Goal: Entertainment & Leisure: Consume media (video, audio)

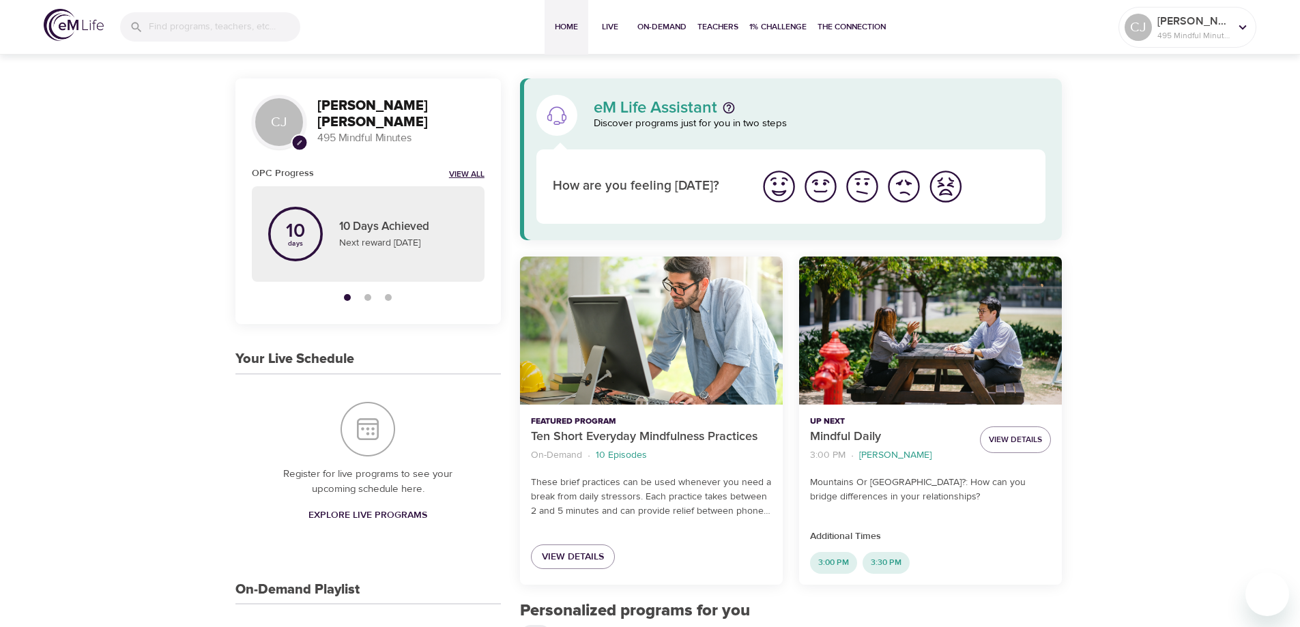
click at [466, 175] on link "View All" at bounding box center [466, 175] width 35 height 12
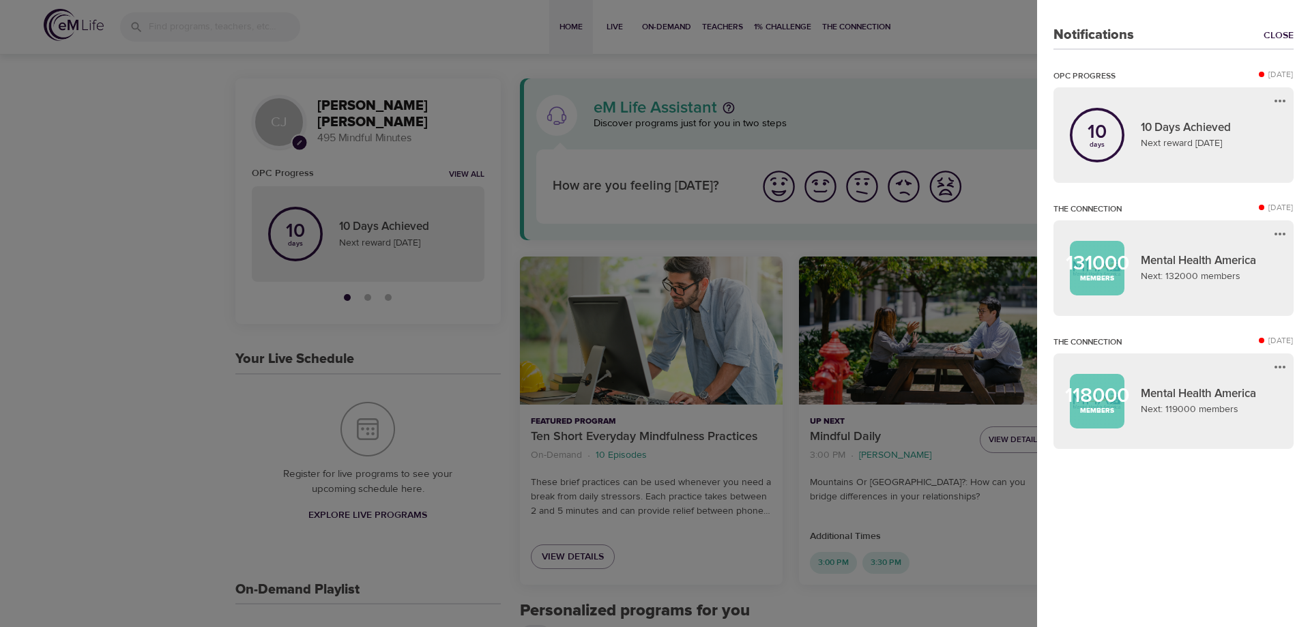
click at [93, 344] on div at bounding box center [655, 313] width 1310 height 627
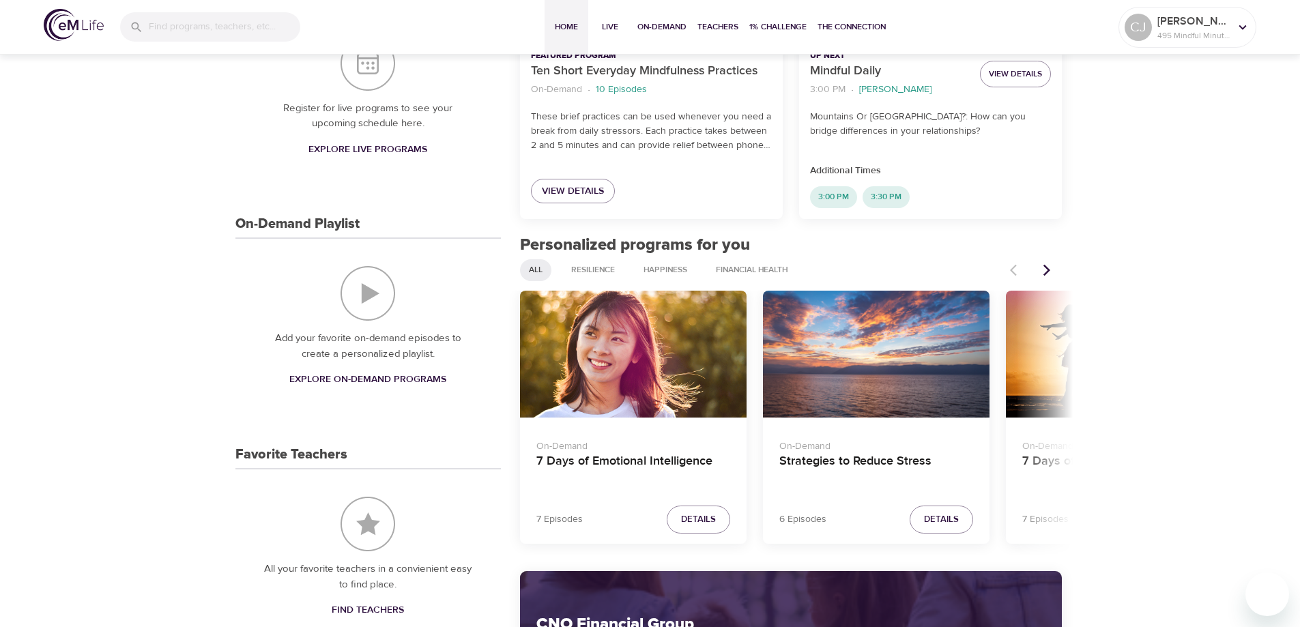
scroll to position [392, 0]
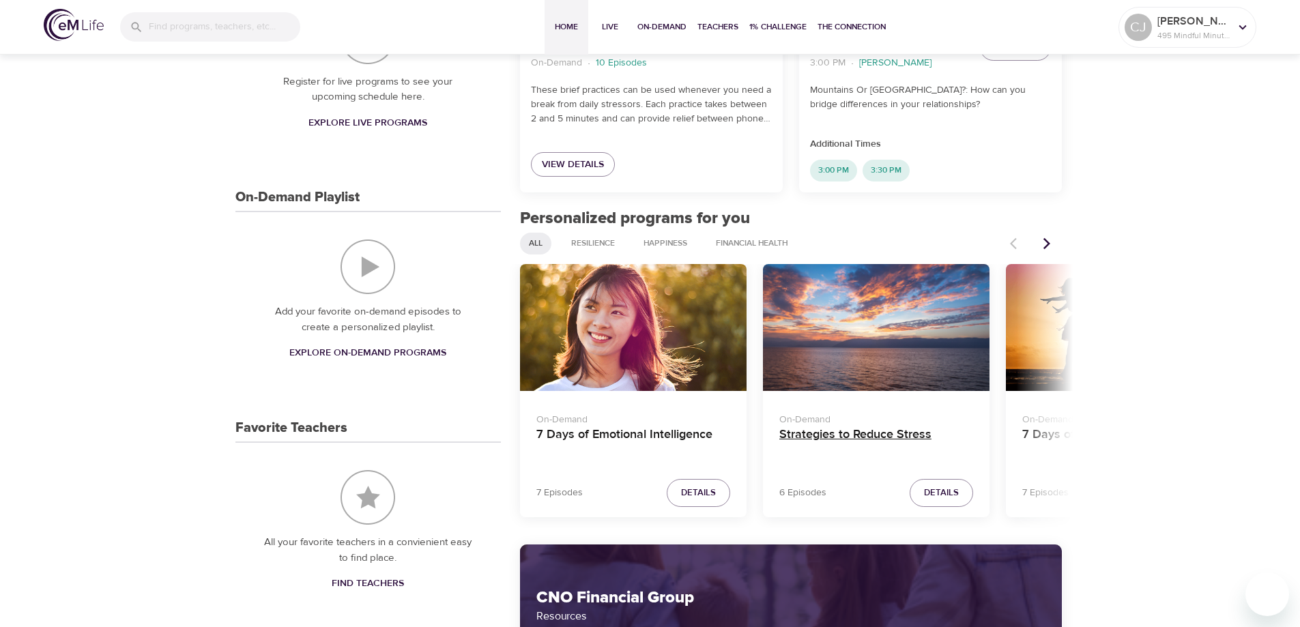
click at [828, 443] on h4 "Strategies to Reduce Stress" at bounding box center [876, 443] width 194 height 33
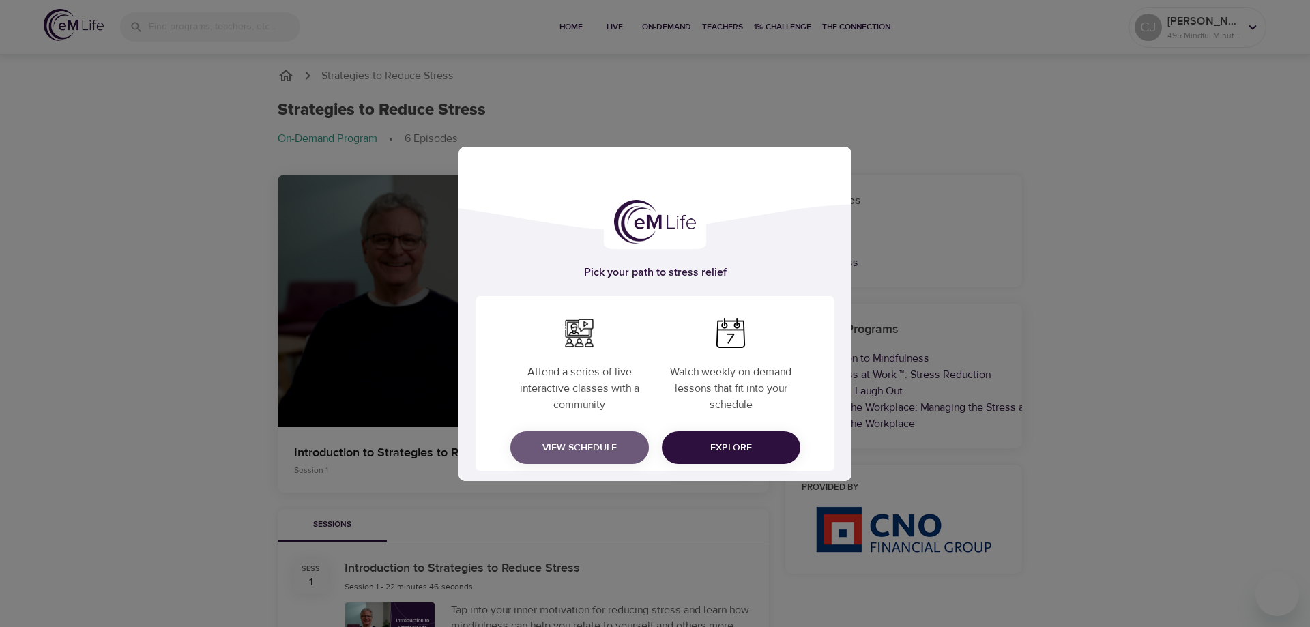
click at [588, 443] on span "View Schedule" at bounding box center [579, 447] width 117 height 17
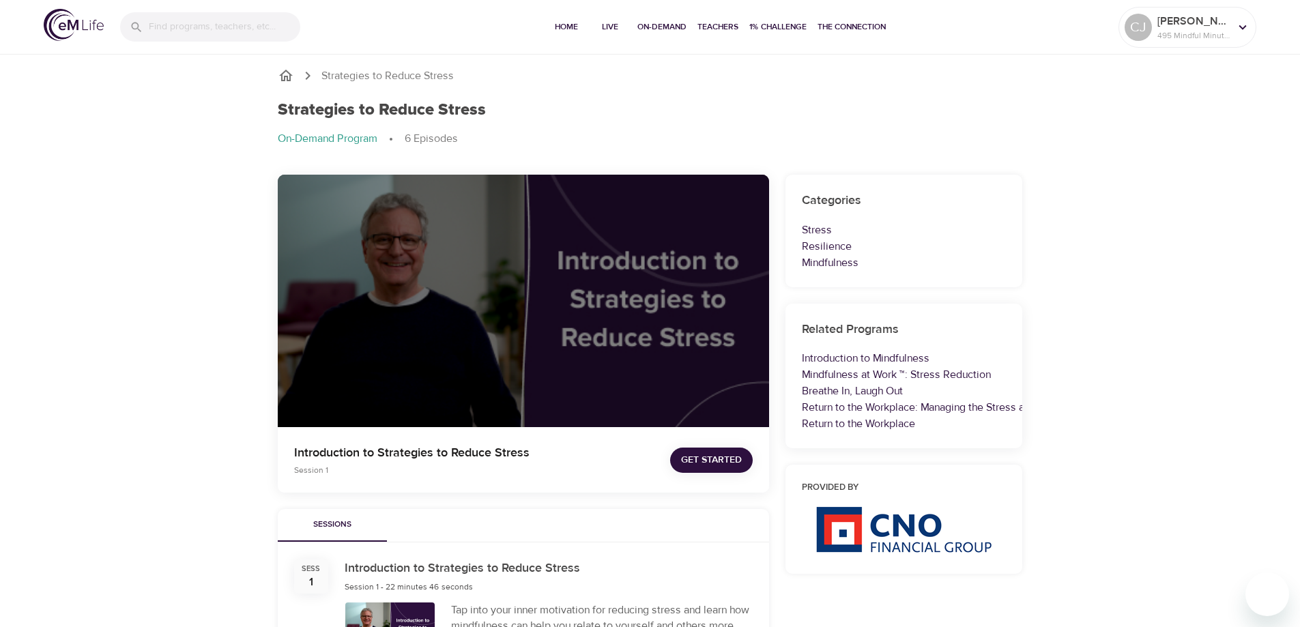
drag, startPoint x: 405, startPoint y: 555, endPoint x: 413, endPoint y: 569, distance: 15.9
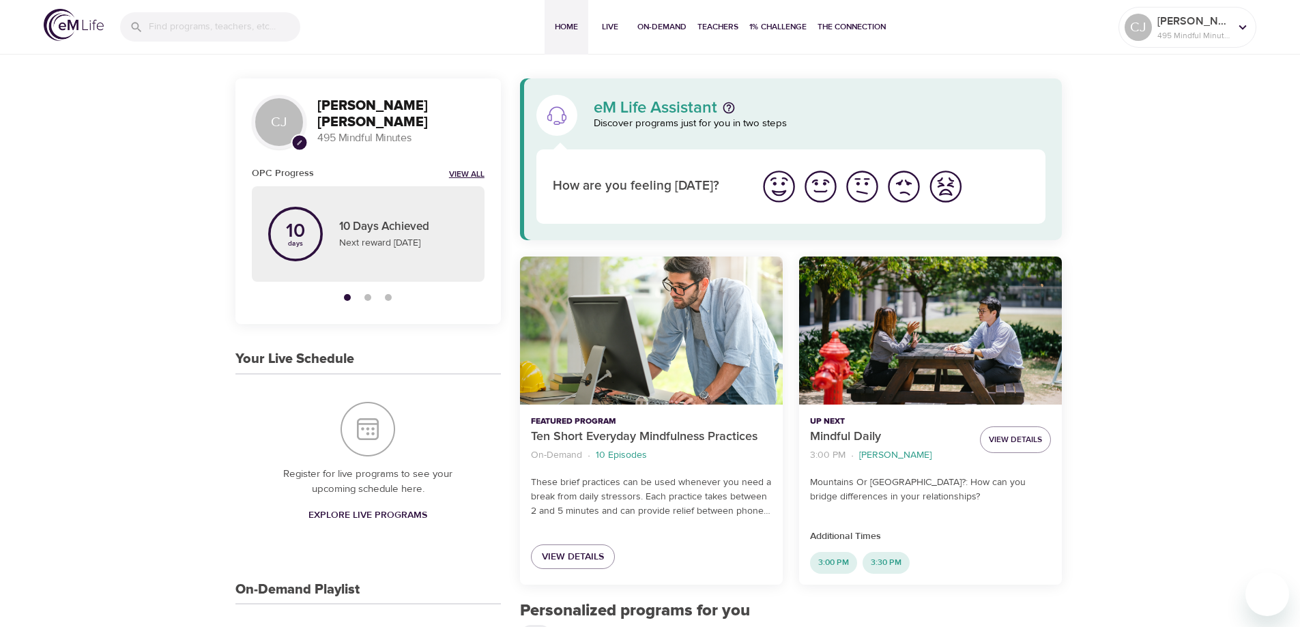
click at [462, 170] on link "View All" at bounding box center [466, 175] width 35 height 12
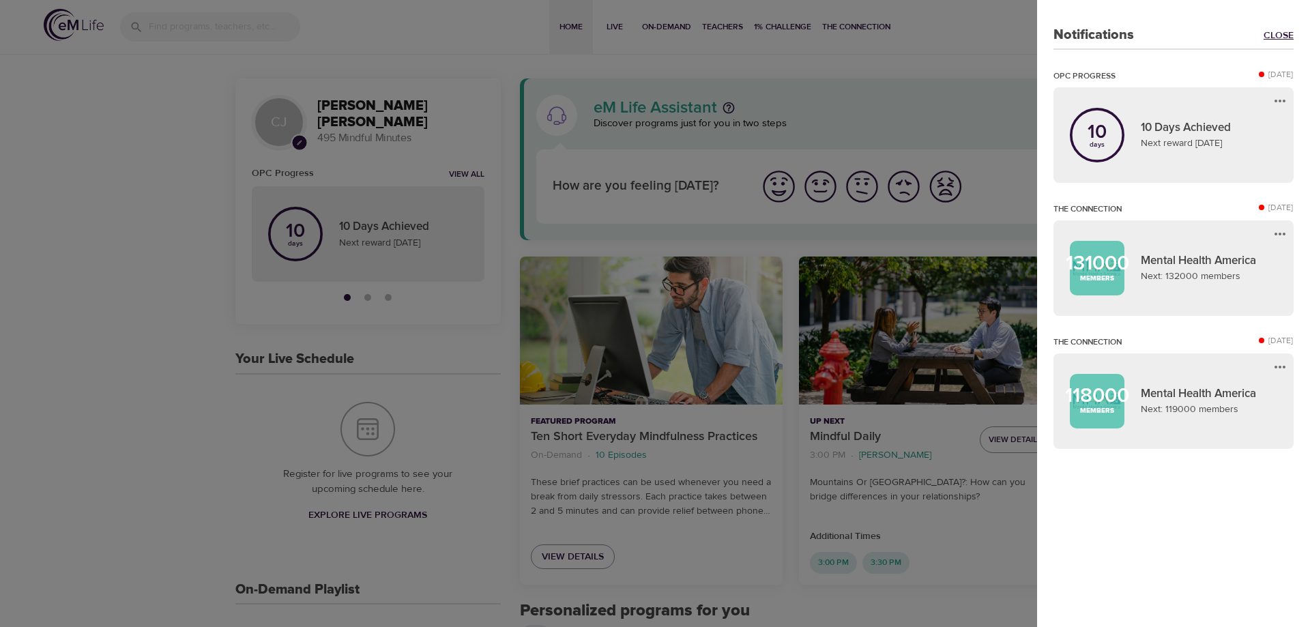
click at [1275, 31] on link "Close" at bounding box center [1279, 36] width 30 height 14
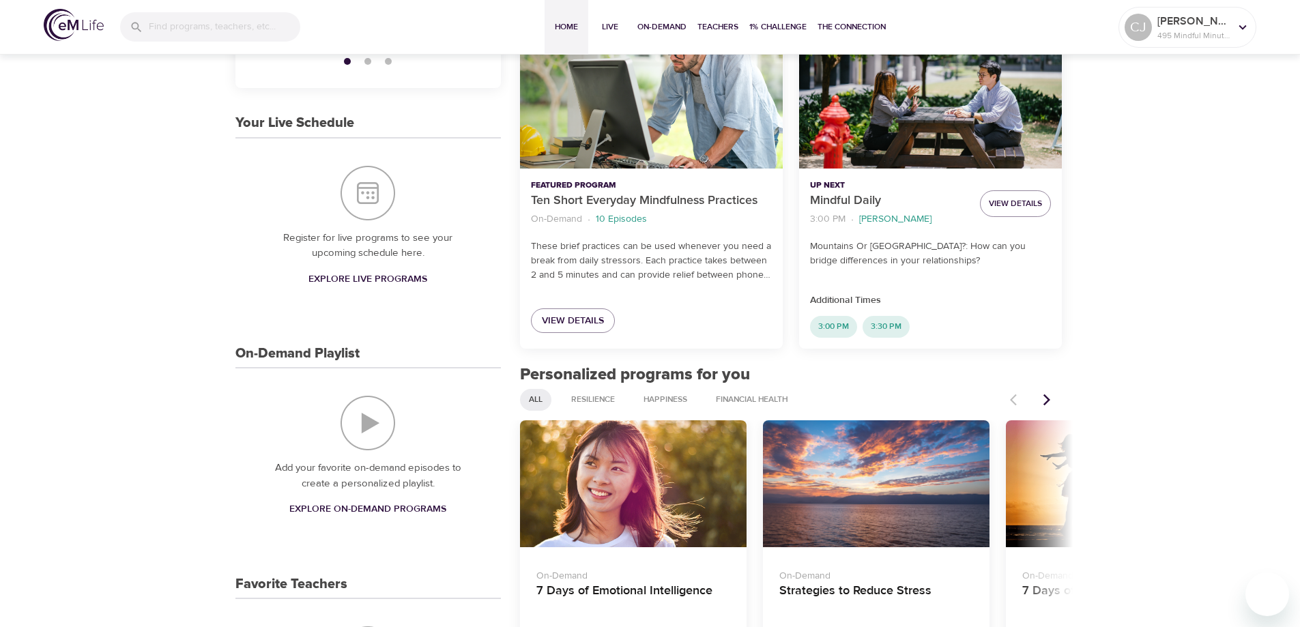
scroll to position [222, 0]
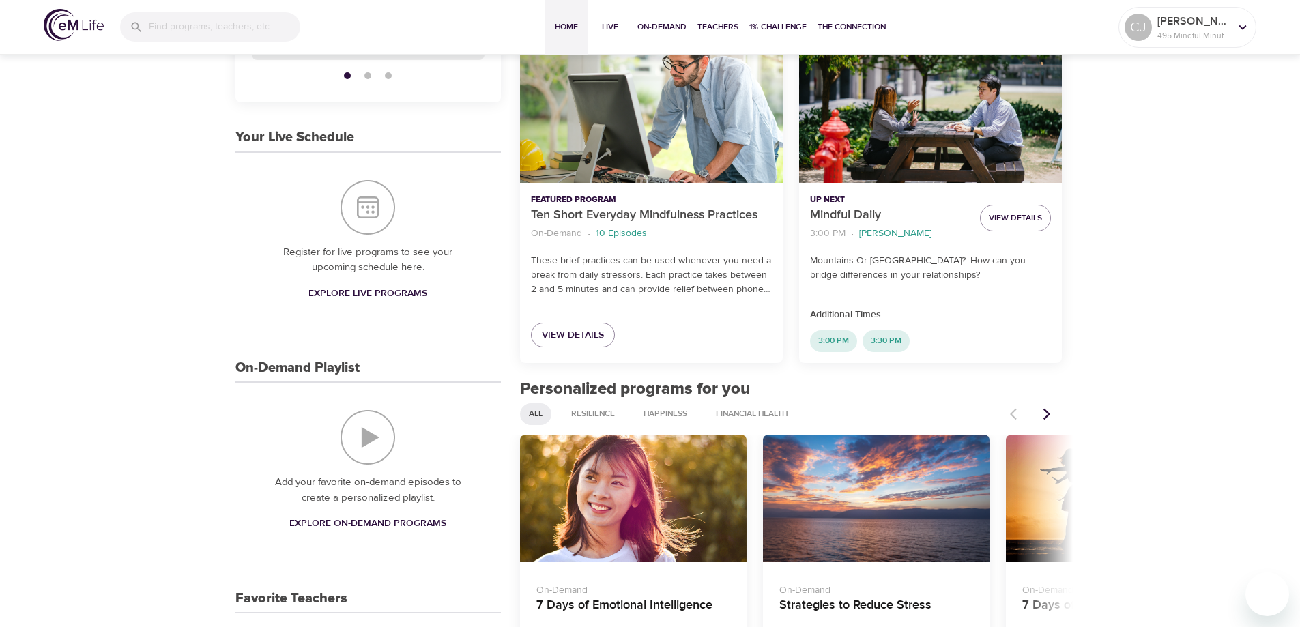
click at [1048, 411] on icon "Next items" at bounding box center [1047, 414] width 14 height 14
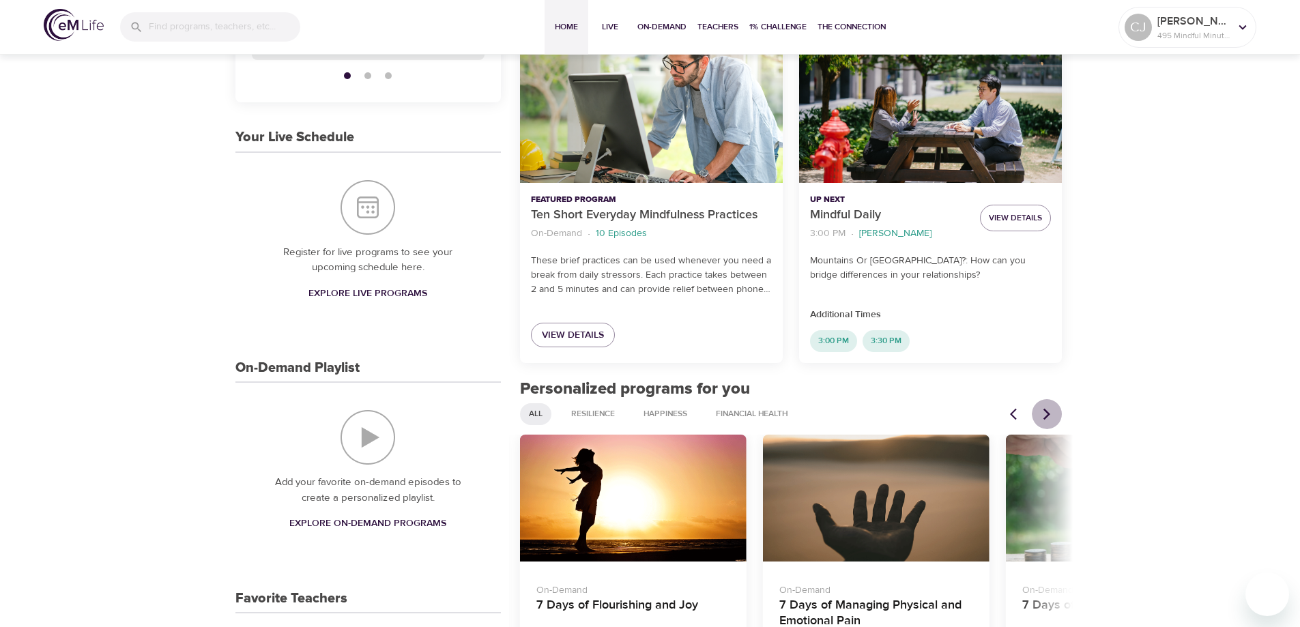
click at [1048, 411] on icon "Next items" at bounding box center [1047, 414] width 14 height 14
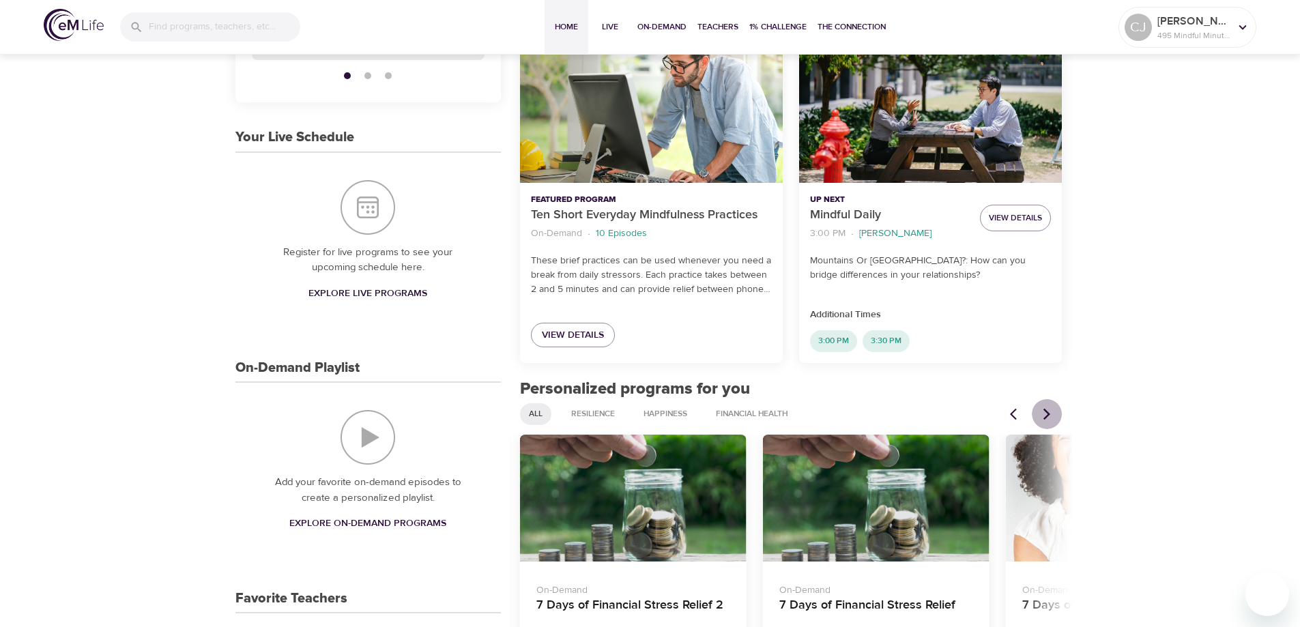
click at [1047, 411] on icon "Next items" at bounding box center [1047, 414] width 14 height 14
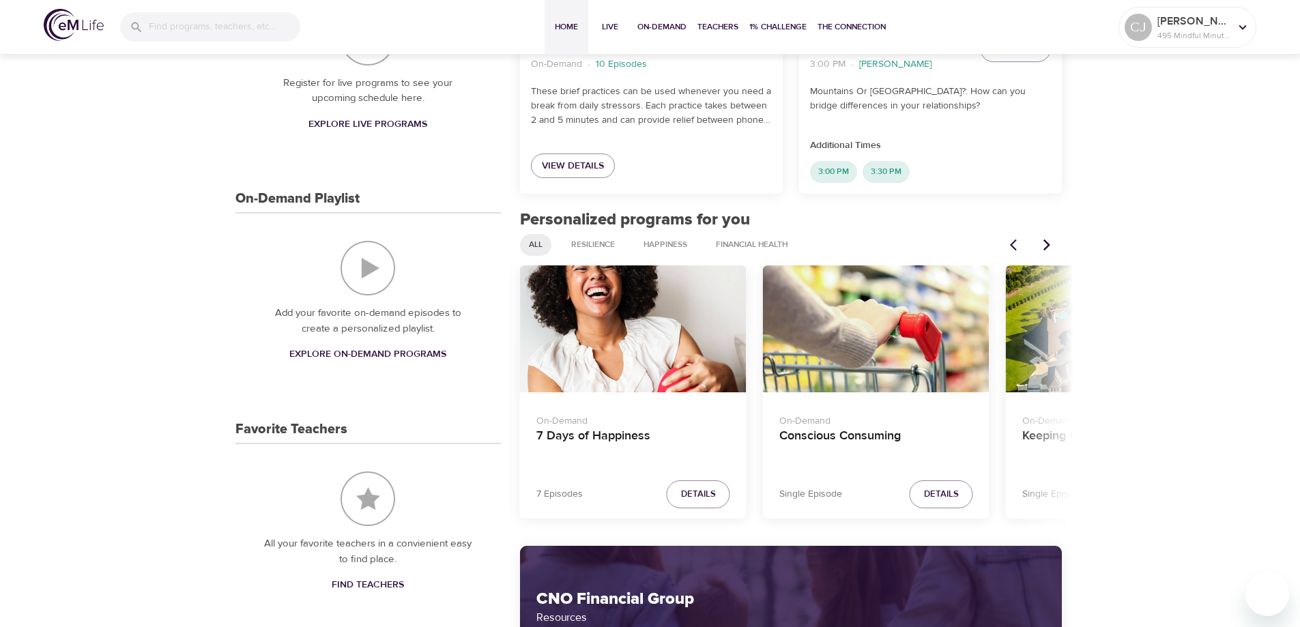
scroll to position [392, 0]
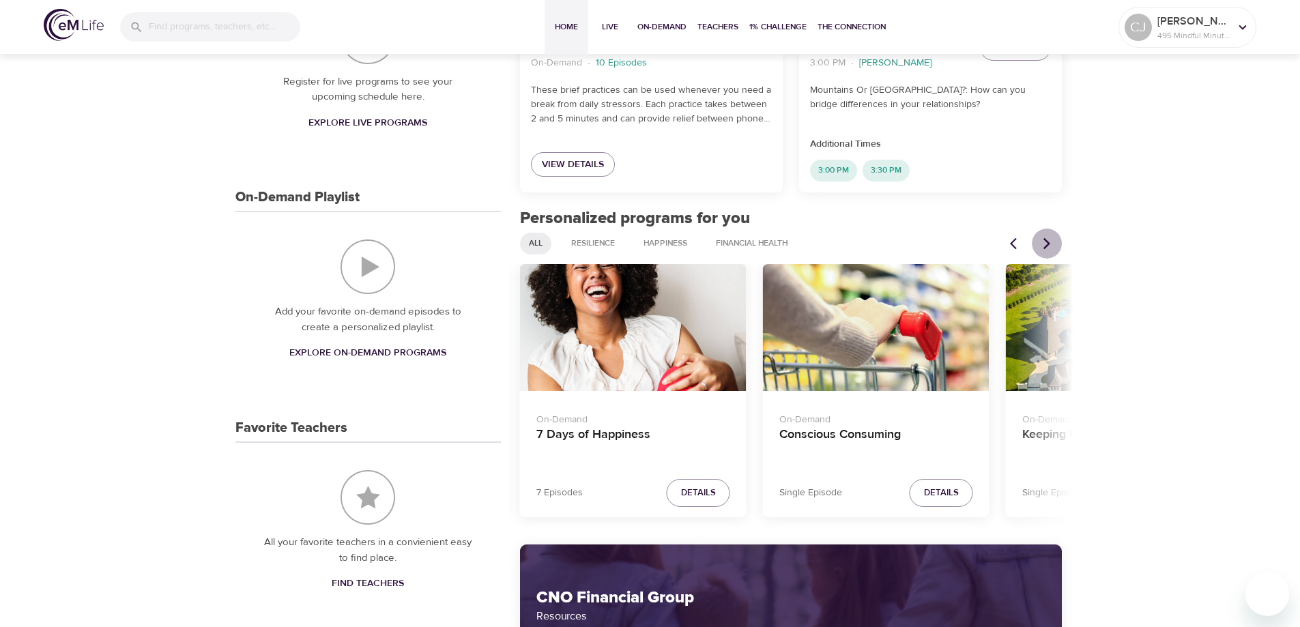
click at [1043, 242] on icon "Next items" at bounding box center [1047, 244] width 14 height 14
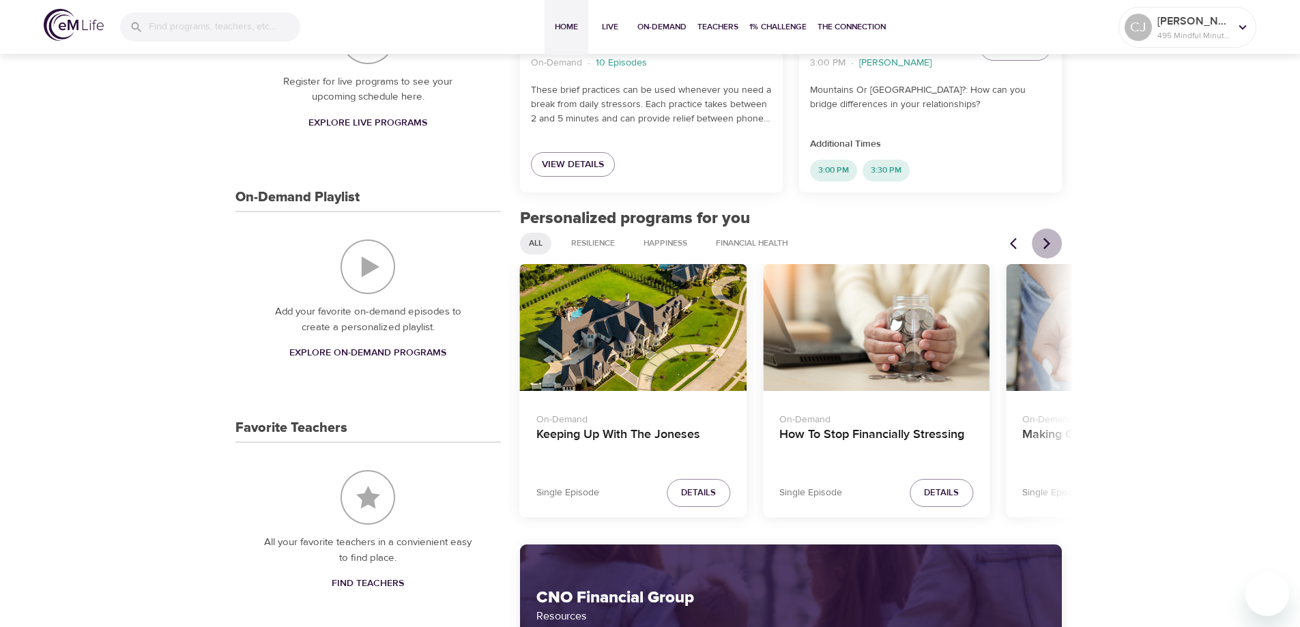
click at [1043, 242] on icon "Next items" at bounding box center [1047, 244] width 14 height 14
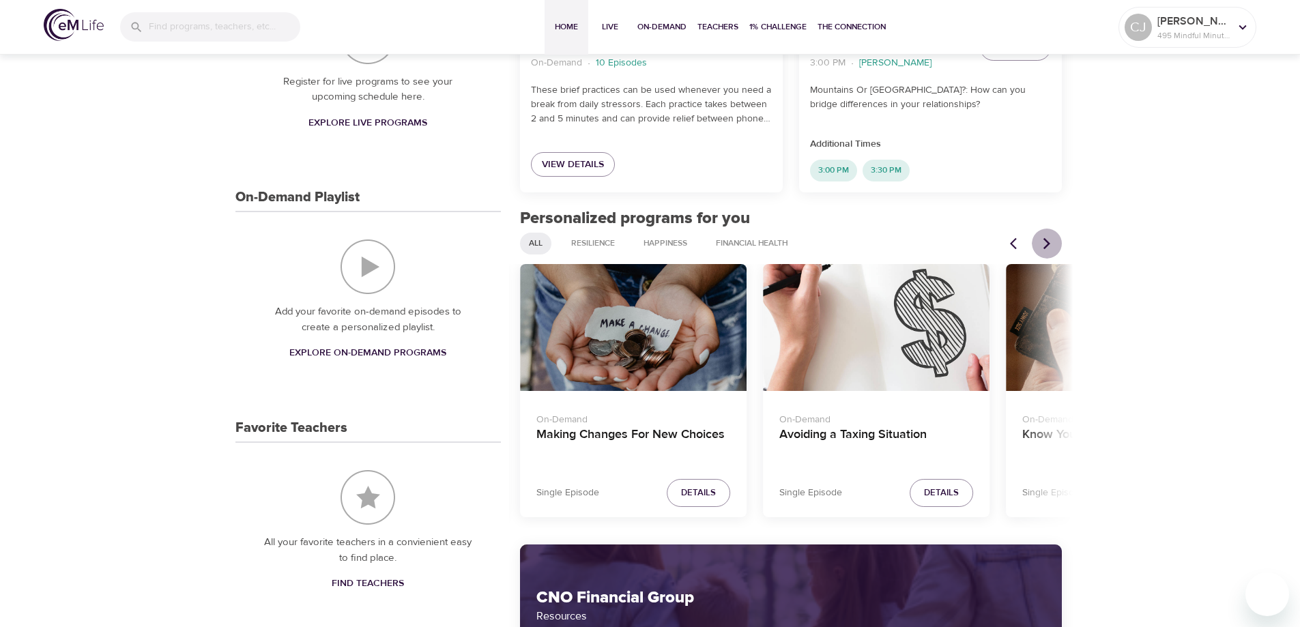
click at [1043, 242] on icon "Next items" at bounding box center [1047, 244] width 14 height 14
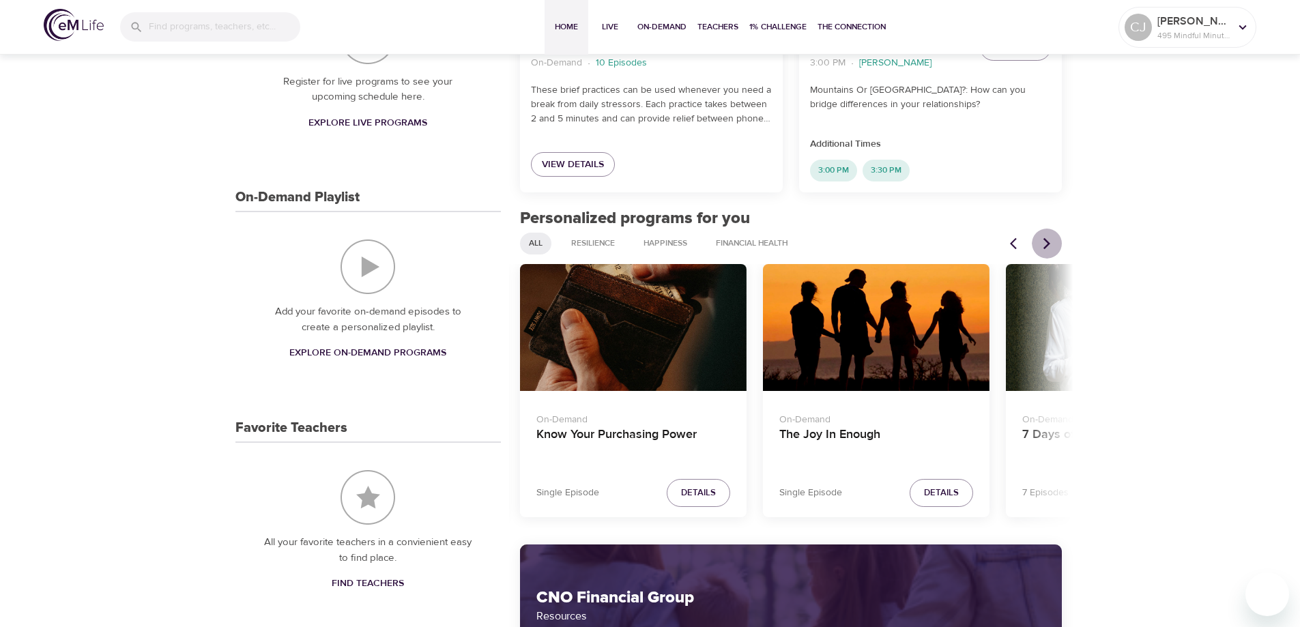
click at [1043, 242] on icon "Next items" at bounding box center [1047, 244] width 14 height 14
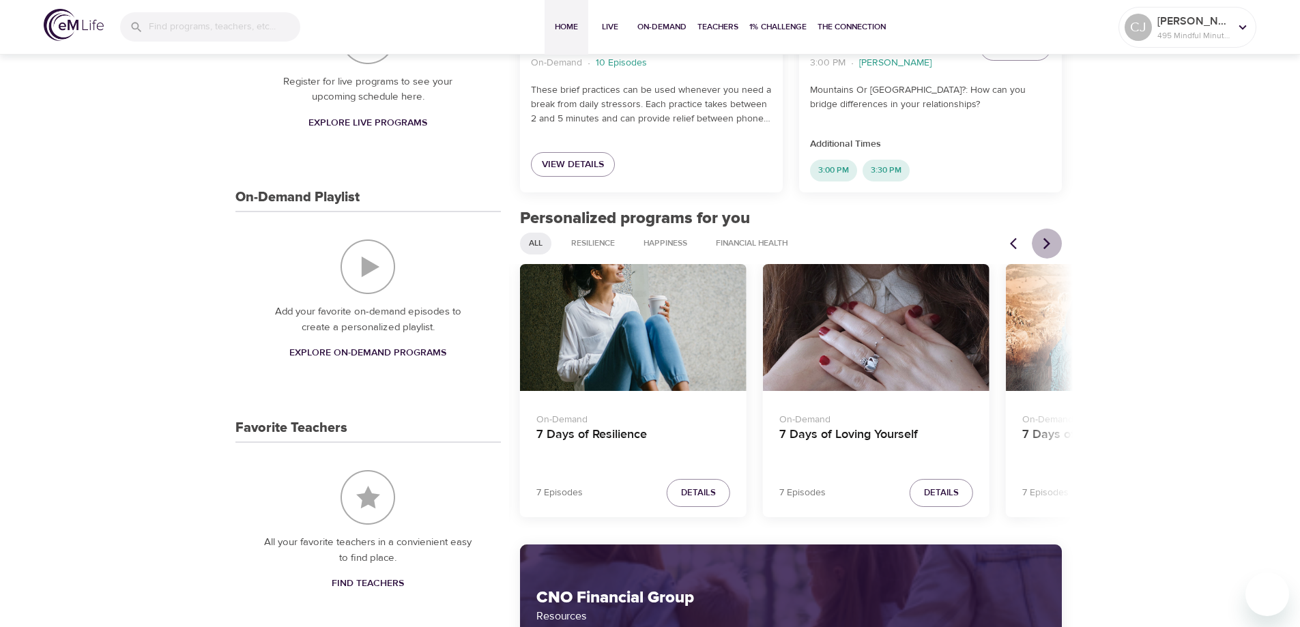
click at [1043, 242] on icon "Next items" at bounding box center [1047, 244] width 14 height 14
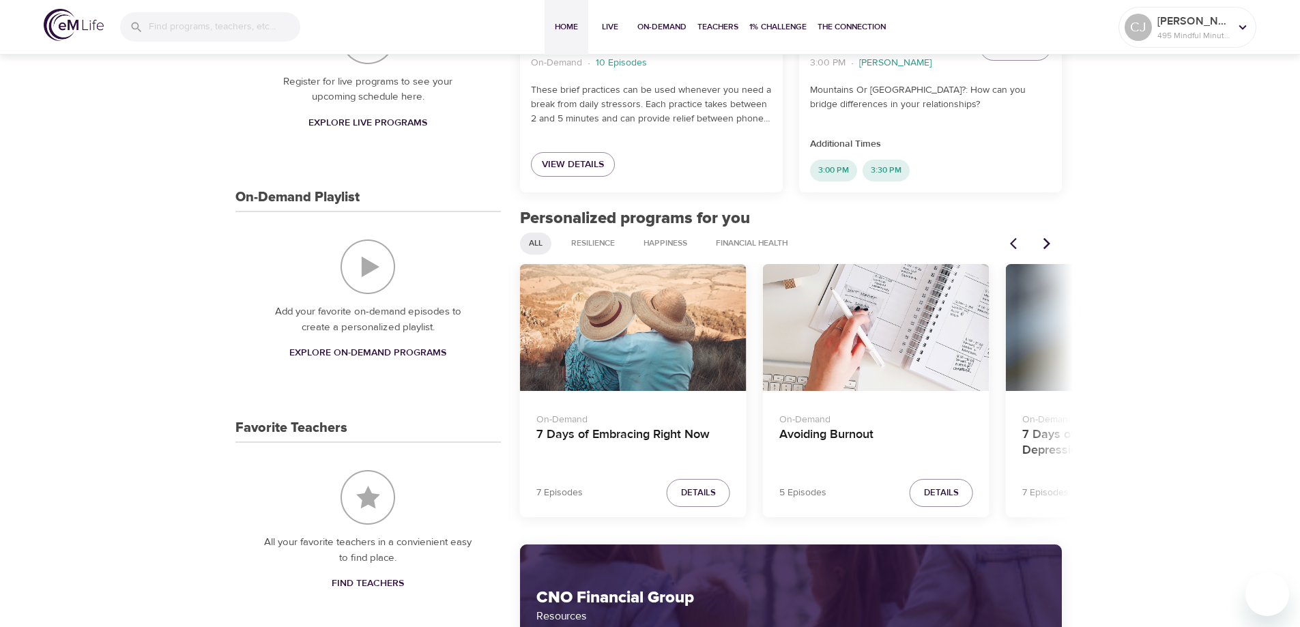
click at [1043, 242] on icon "Next items" at bounding box center [1047, 244] width 14 height 14
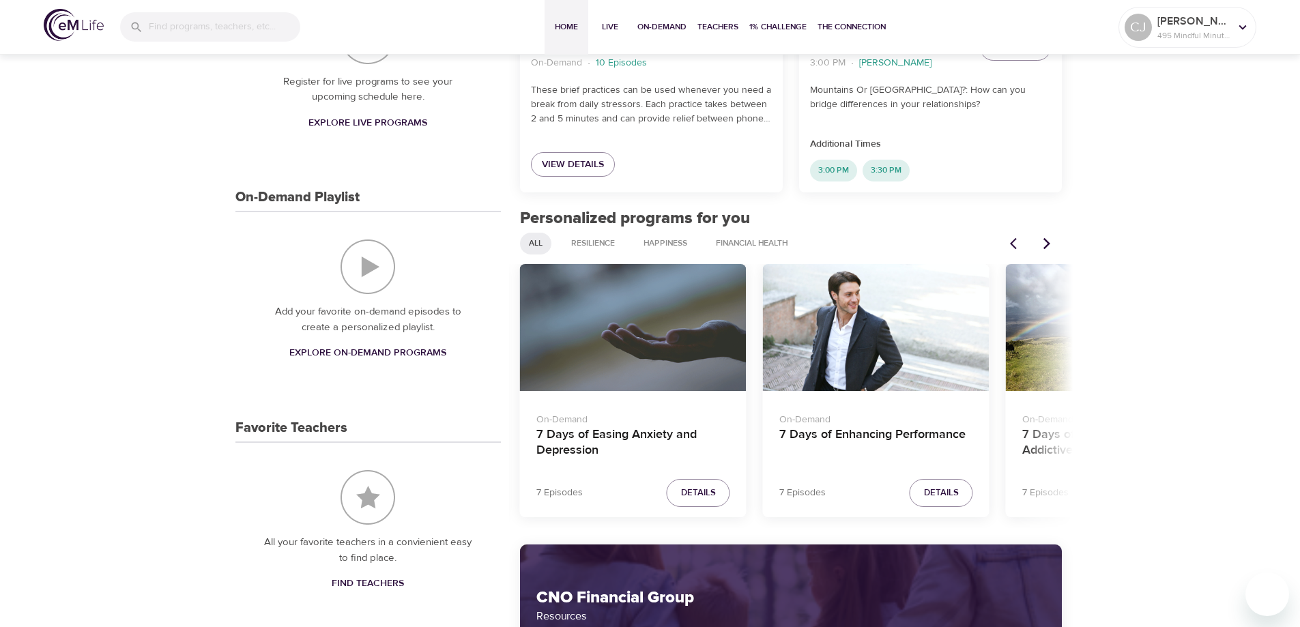
click at [1045, 242] on icon "Next items" at bounding box center [1047, 244] width 14 height 14
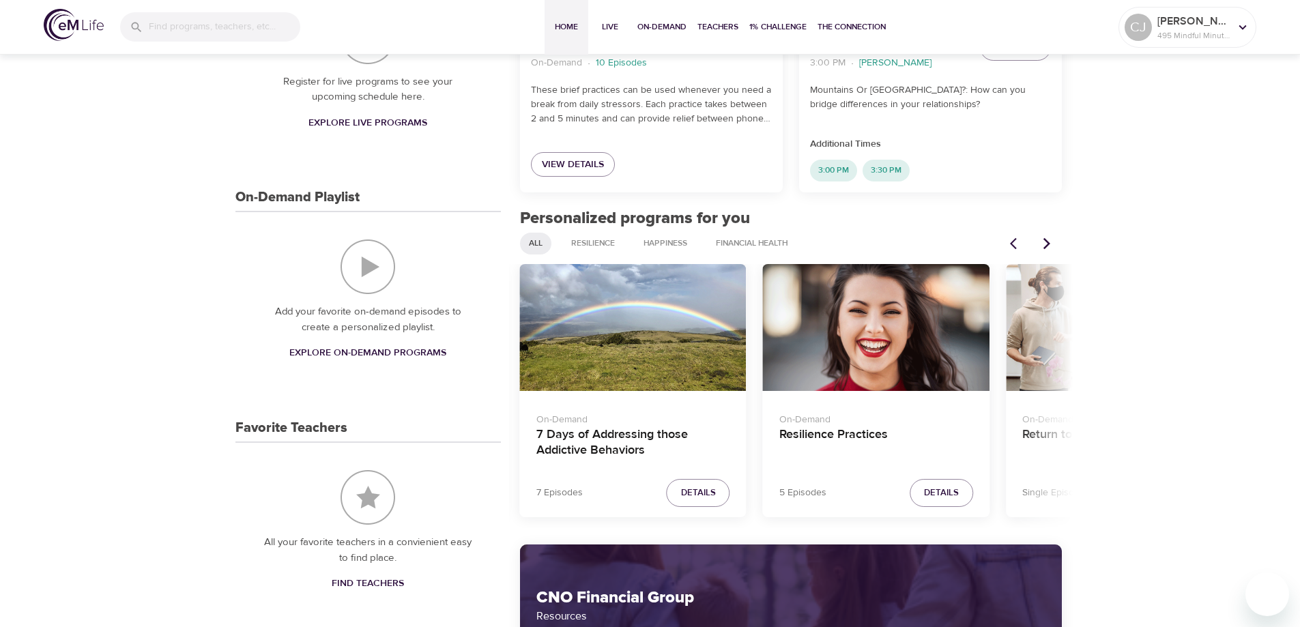
click at [1047, 242] on icon "Next items" at bounding box center [1047, 244] width 14 height 14
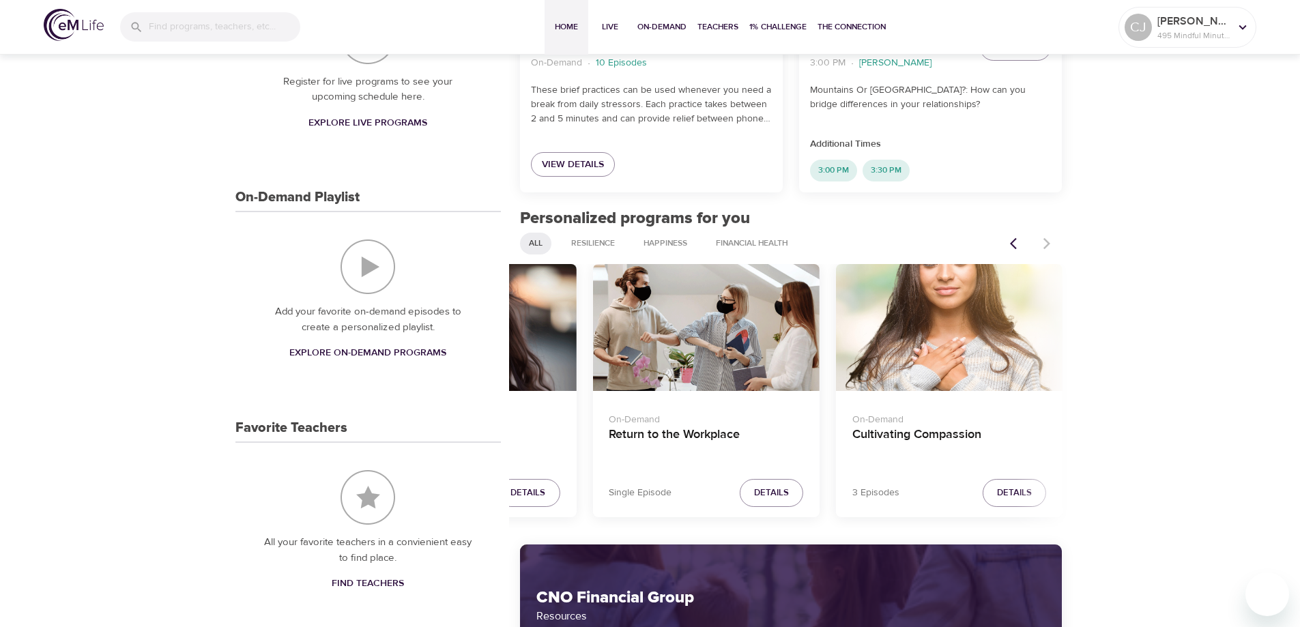
click at [1047, 242] on div at bounding box center [1032, 244] width 60 height 30
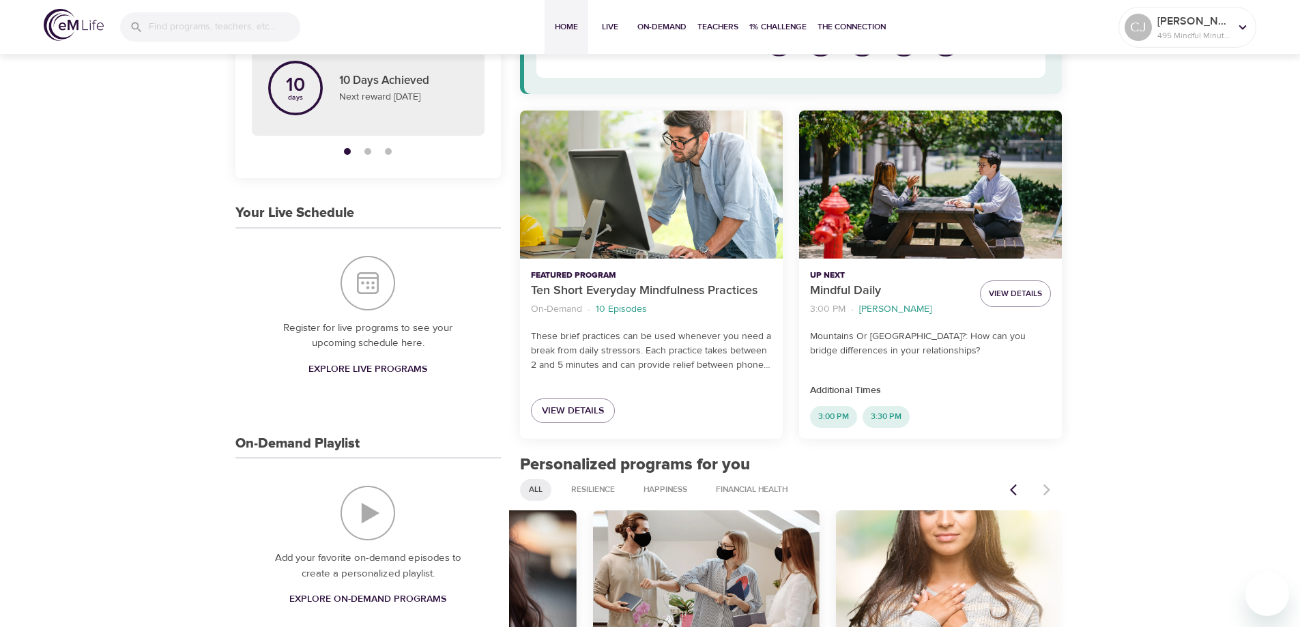
scroll to position [0, 0]
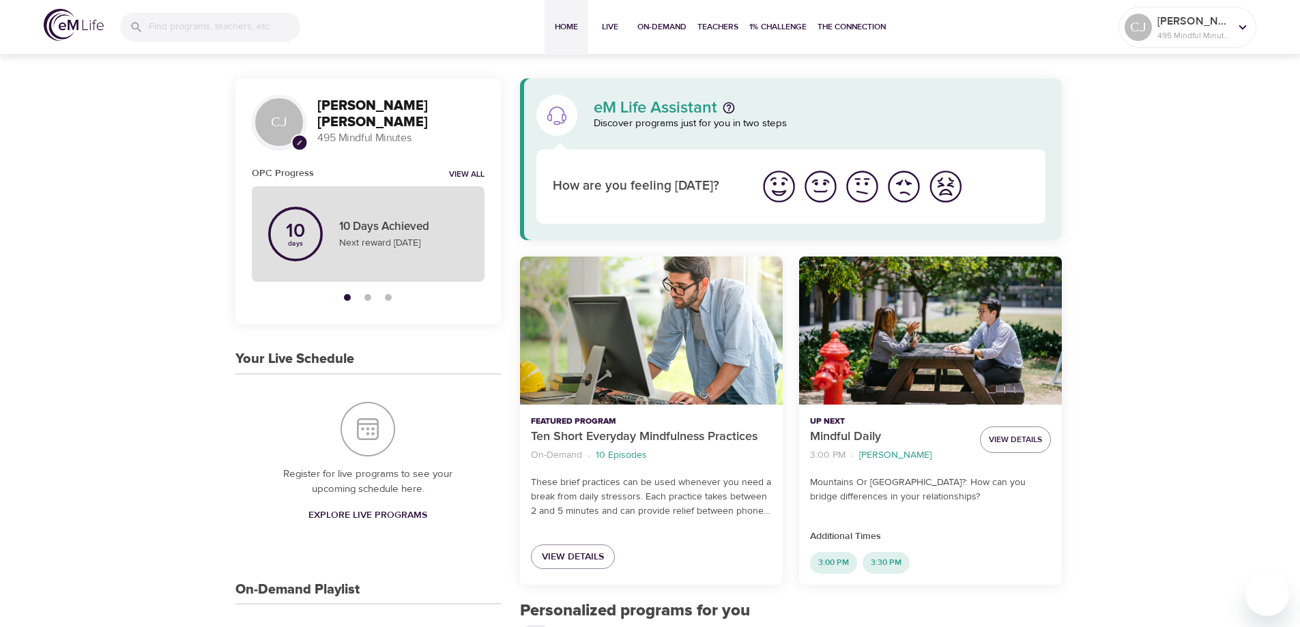
drag, startPoint x: 366, startPoint y: 201, endPoint x: 368, endPoint y: 208, distance: 7.0
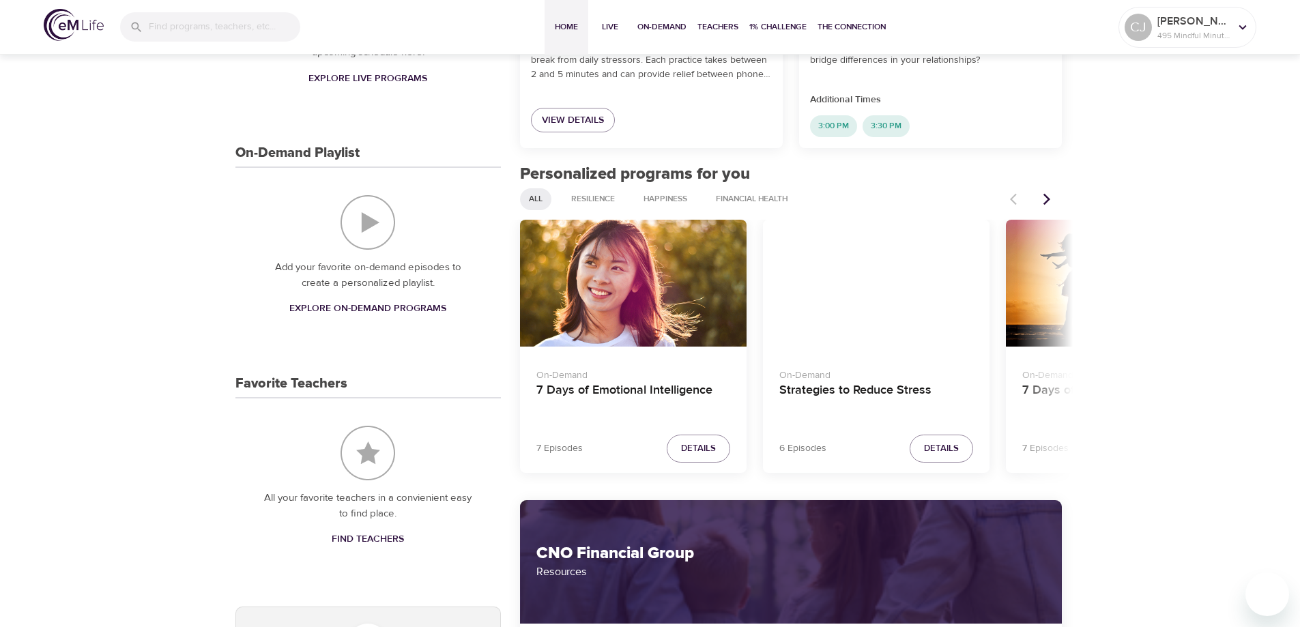
scroll to position [495, 0]
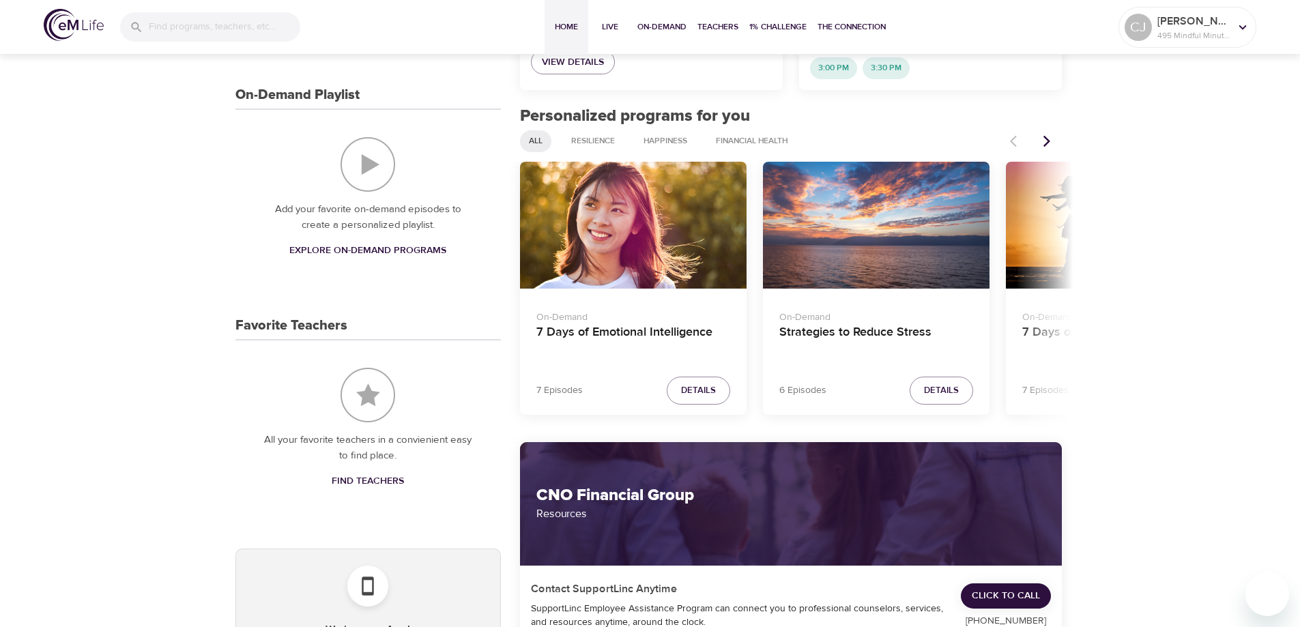
click at [1043, 143] on icon "Next items" at bounding box center [1047, 141] width 14 height 14
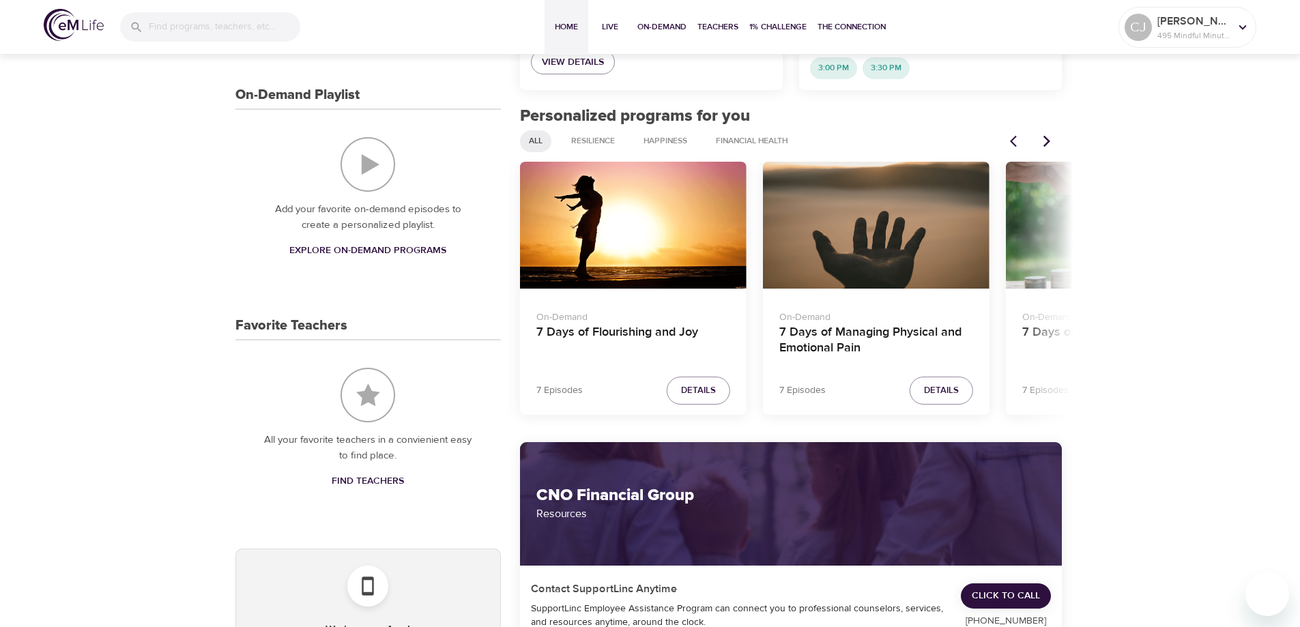
click at [1043, 143] on icon "Next items" at bounding box center [1047, 141] width 14 height 14
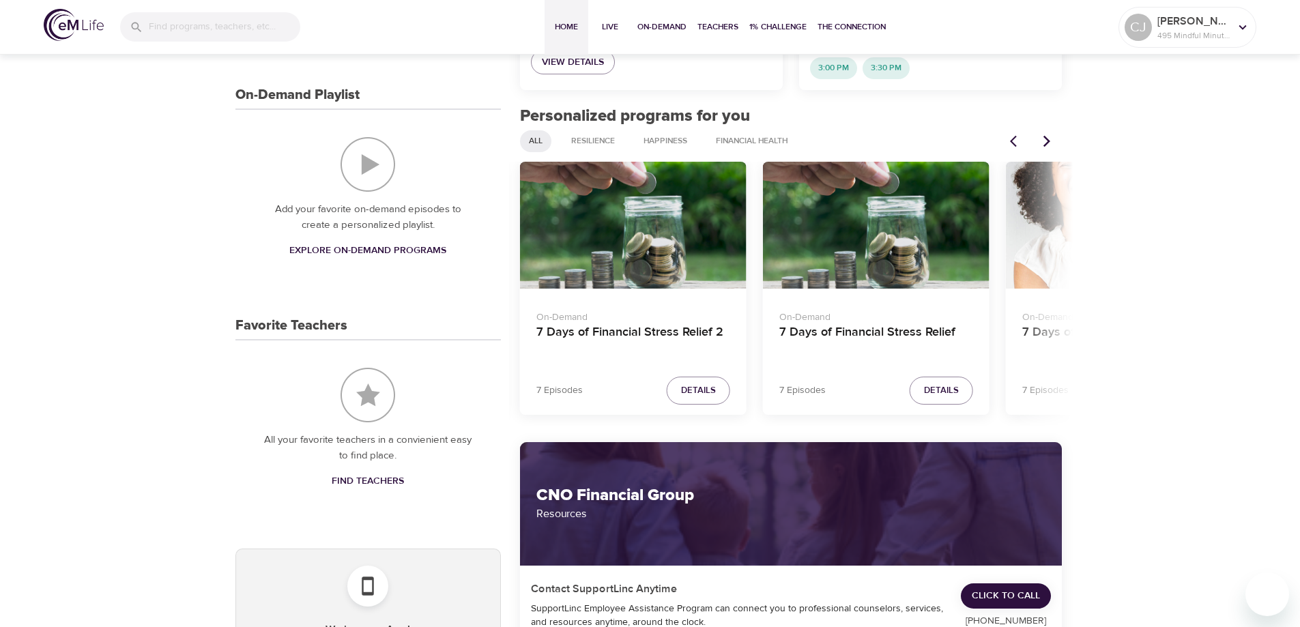
click at [1043, 143] on icon "Next items" at bounding box center [1047, 141] width 14 height 14
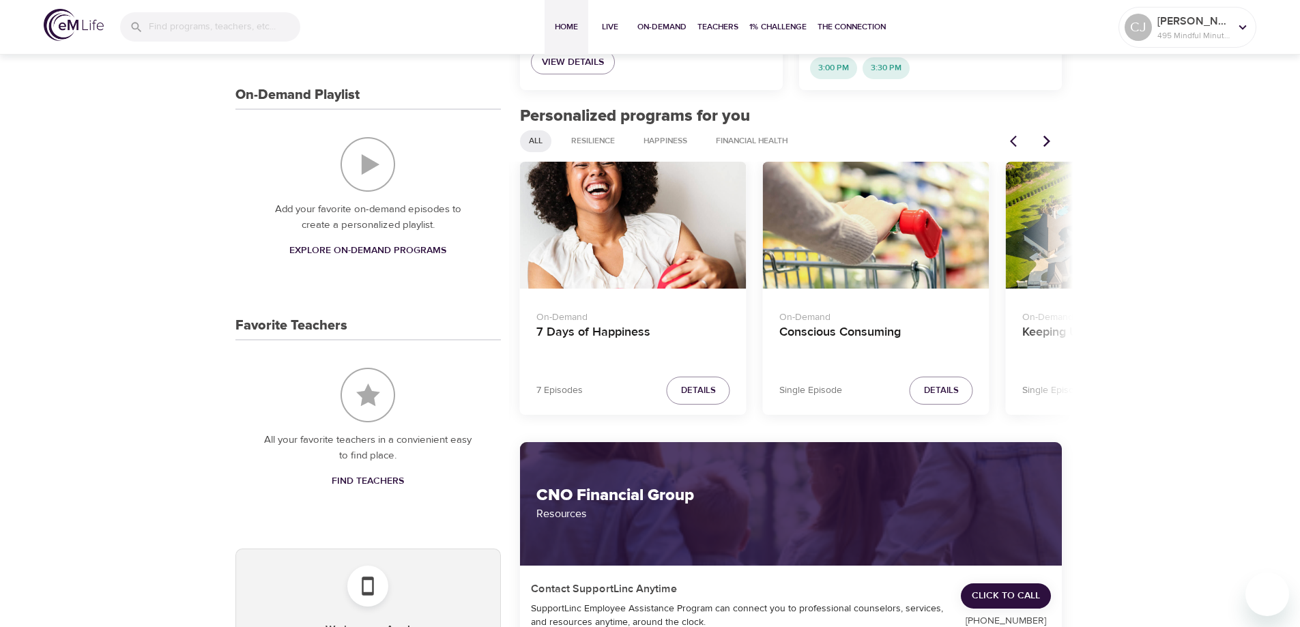
click at [1043, 143] on icon "Next items" at bounding box center [1047, 141] width 14 height 14
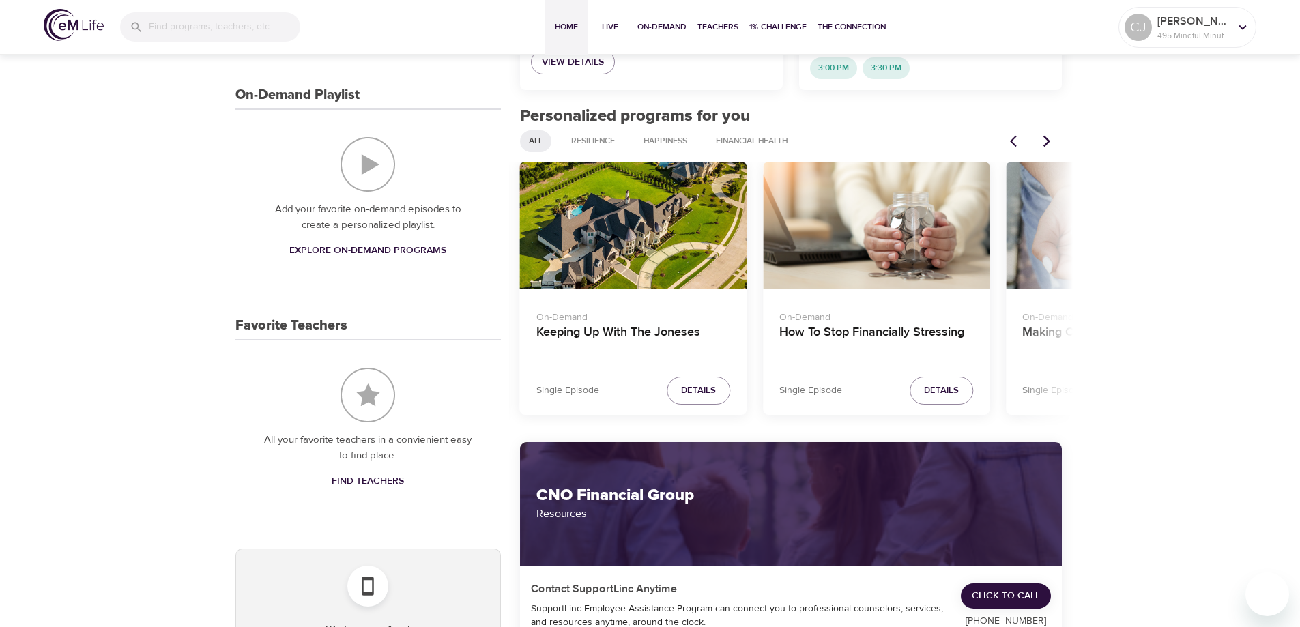
click at [1043, 143] on icon "Next items" at bounding box center [1047, 141] width 14 height 14
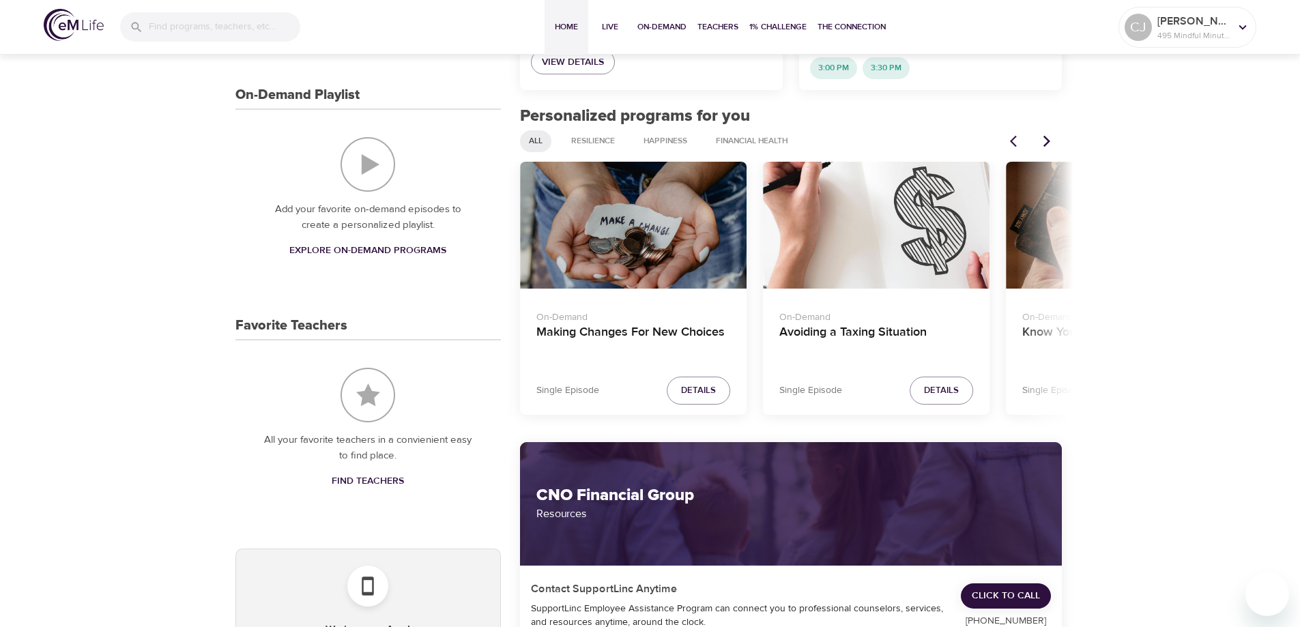
click at [1043, 143] on icon "Next items" at bounding box center [1047, 141] width 14 height 14
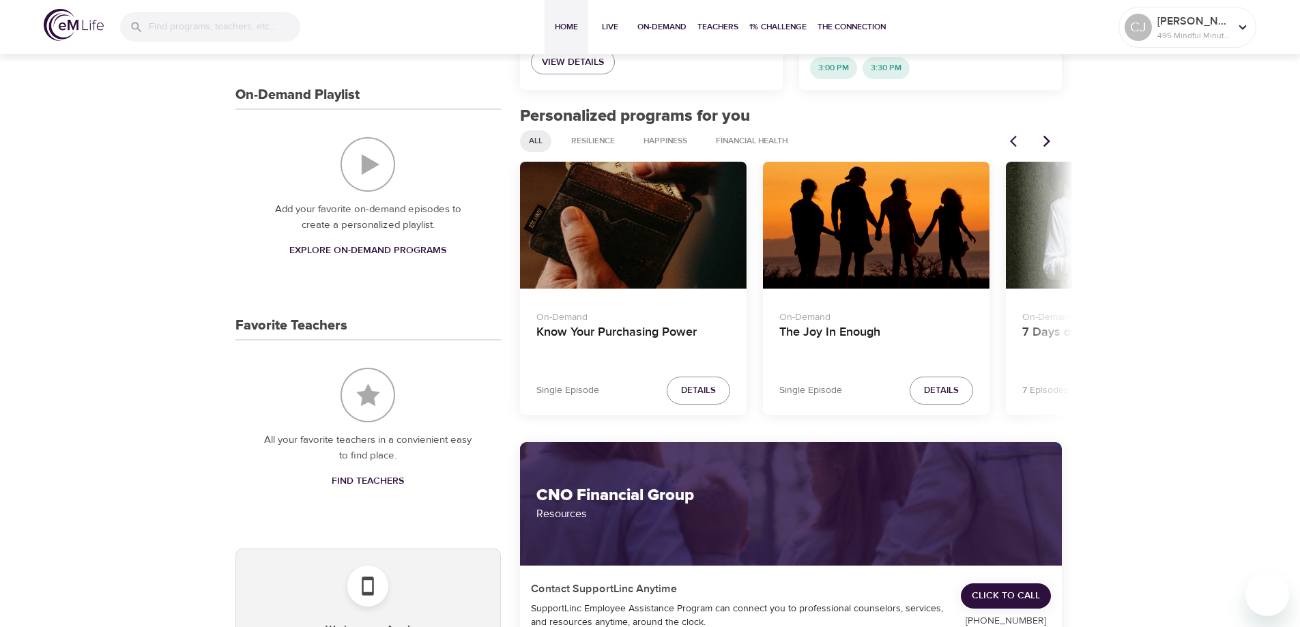
click at [1043, 143] on icon "Next items" at bounding box center [1047, 141] width 14 height 14
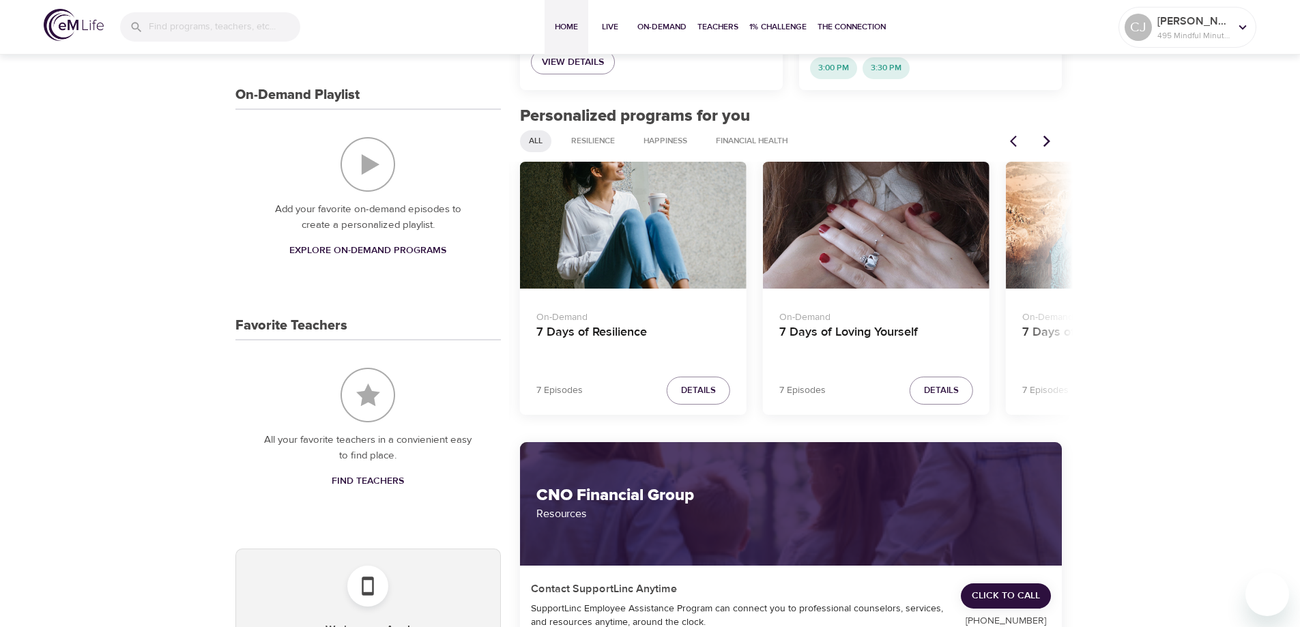
click at [1043, 143] on icon "Next items" at bounding box center [1047, 141] width 14 height 14
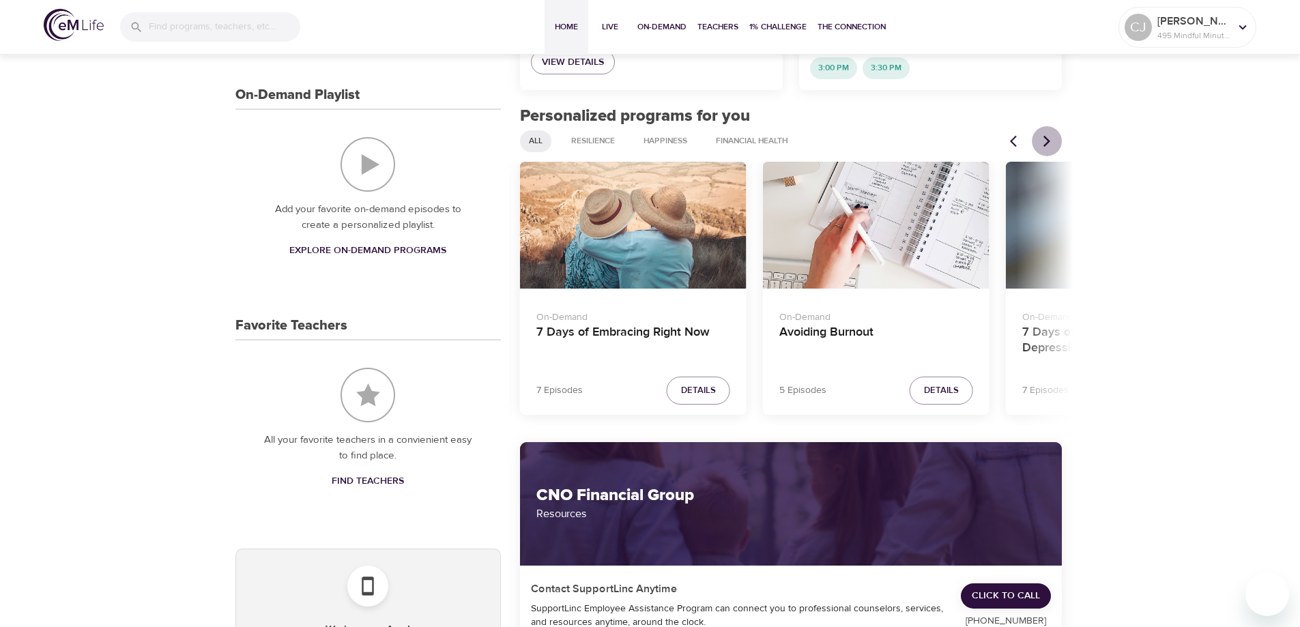
click at [1043, 143] on icon "Next items" at bounding box center [1047, 141] width 14 height 14
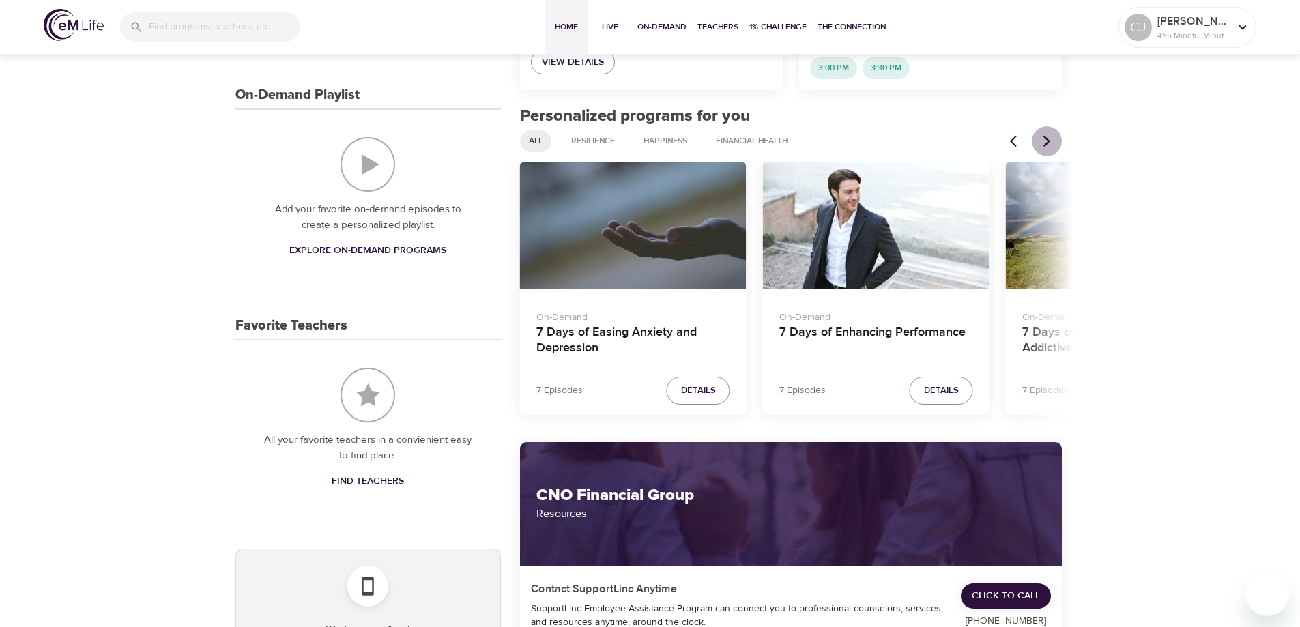
click at [1043, 143] on icon "Next items" at bounding box center [1047, 141] width 14 height 14
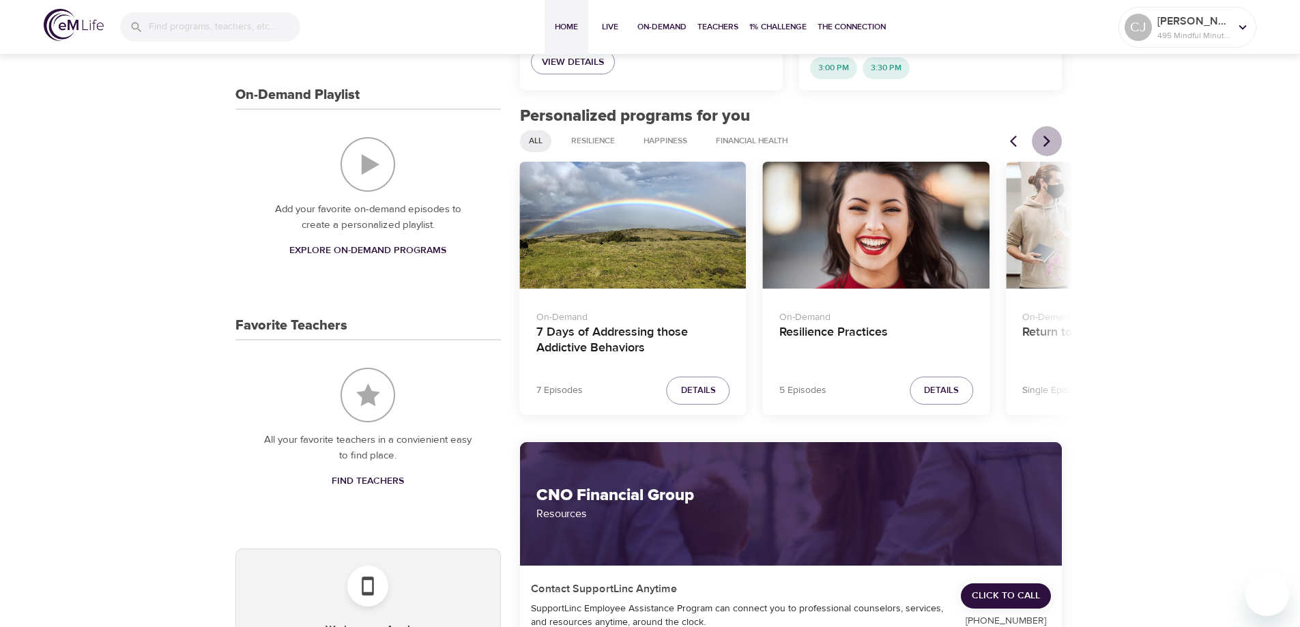
click at [1043, 143] on icon "Next items" at bounding box center [1047, 141] width 14 height 14
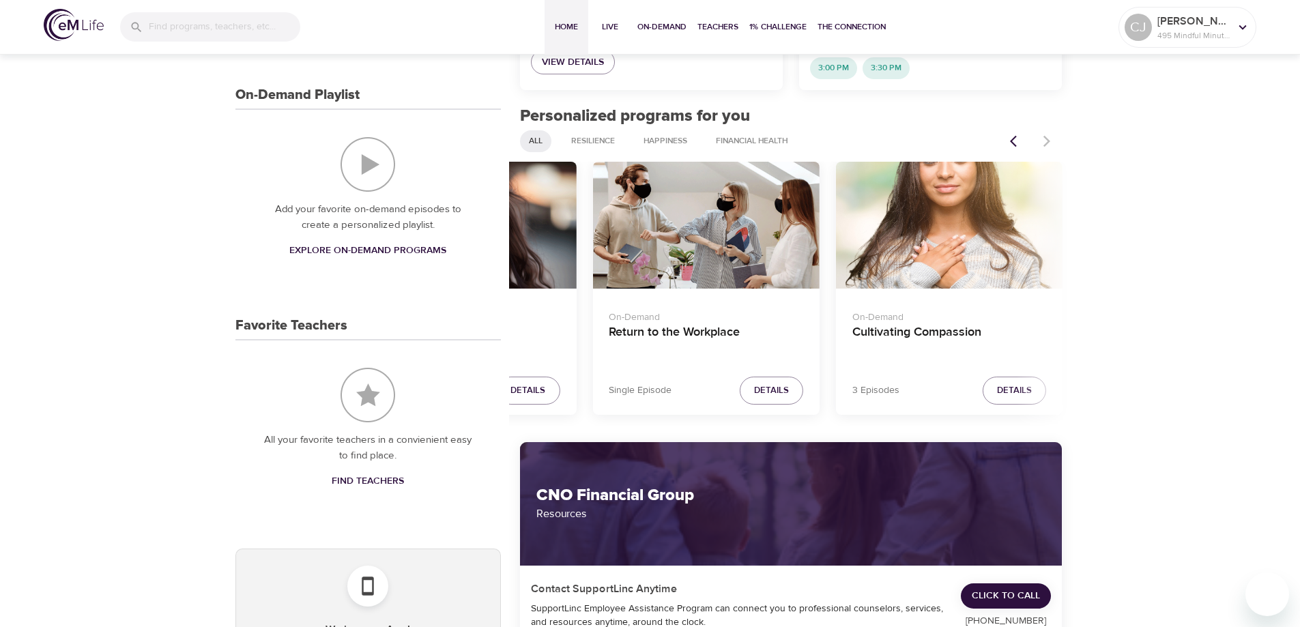
click at [1043, 143] on div at bounding box center [1032, 141] width 60 height 30
click at [1043, 141] on div at bounding box center [1032, 141] width 60 height 30
click at [1005, 392] on span "Details" at bounding box center [1014, 391] width 35 height 16
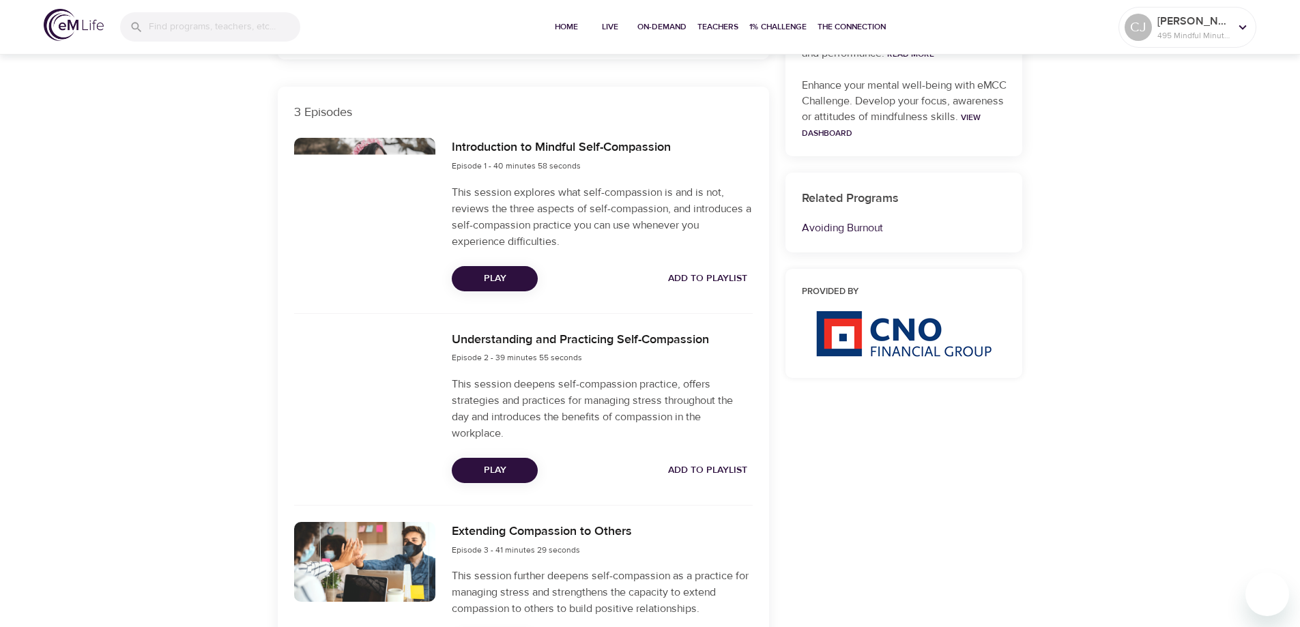
scroll to position [426, 0]
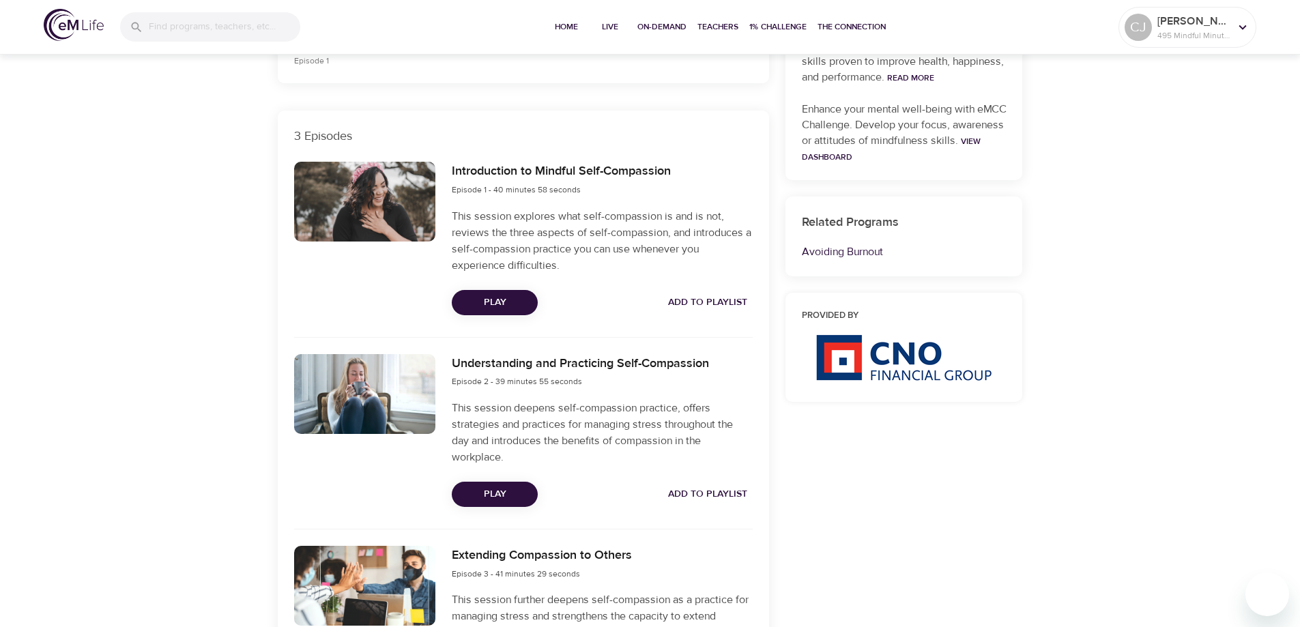
click at [514, 307] on span "Play" at bounding box center [495, 302] width 64 height 17
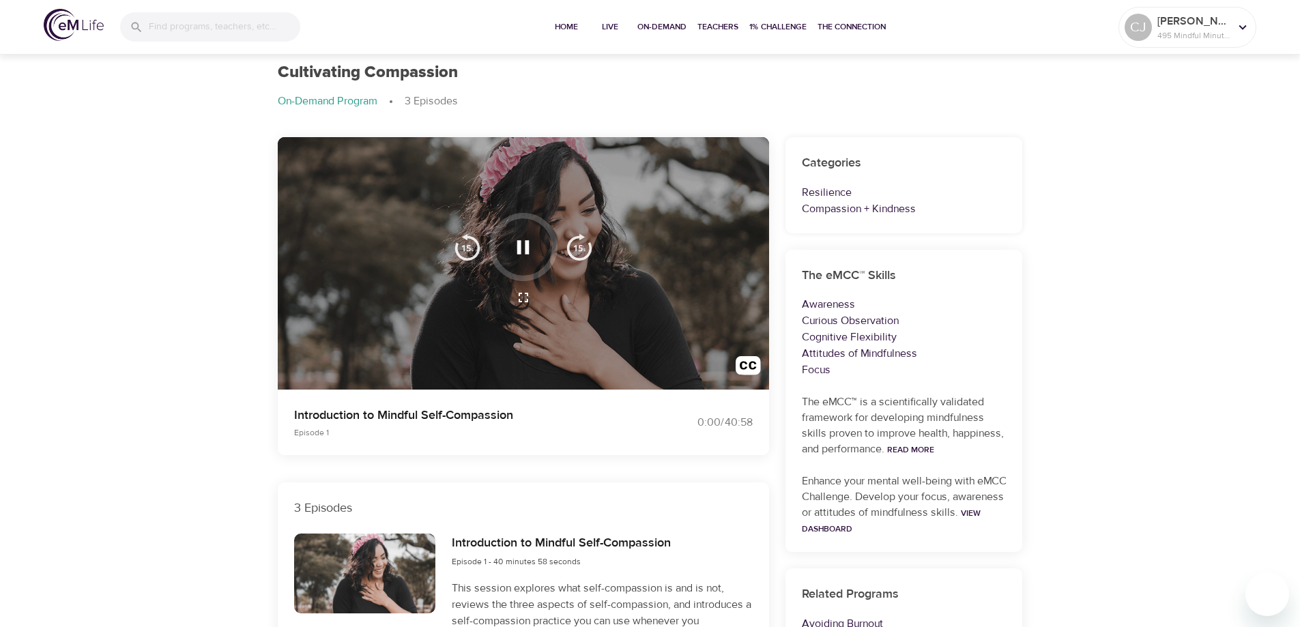
scroll to position [0, 0]
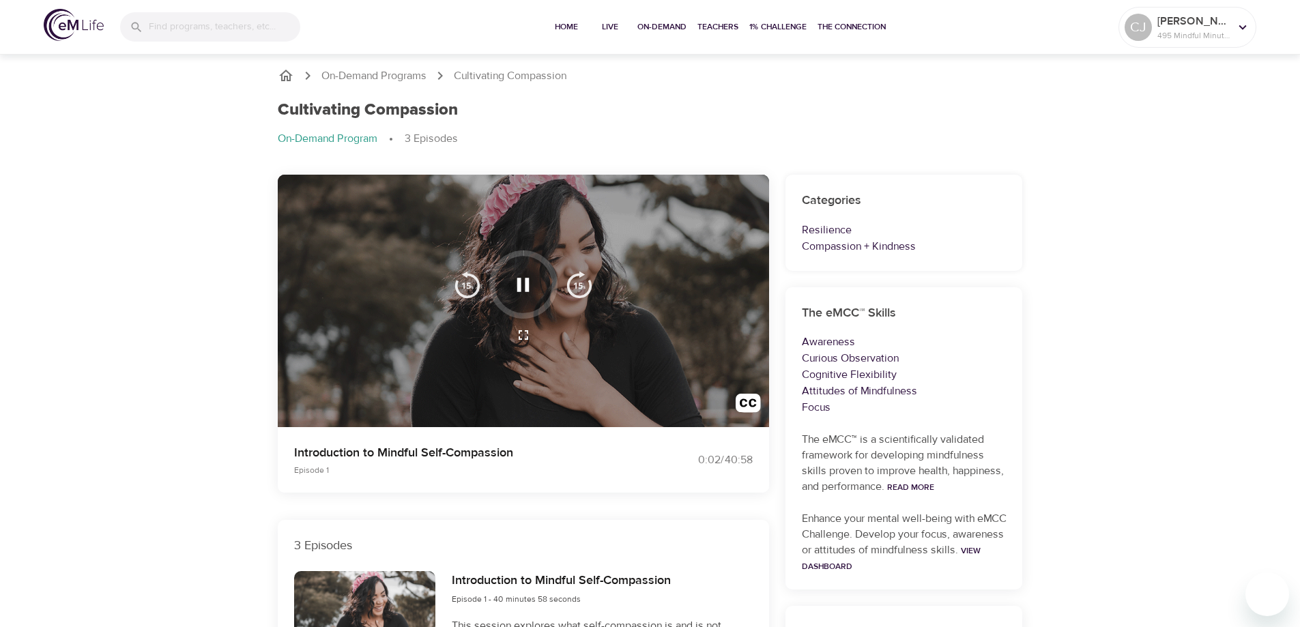
drag, startPoint x: 584, startPoint y: 208, endPoint x: 596, endPoint y: 224, distance: 19.9
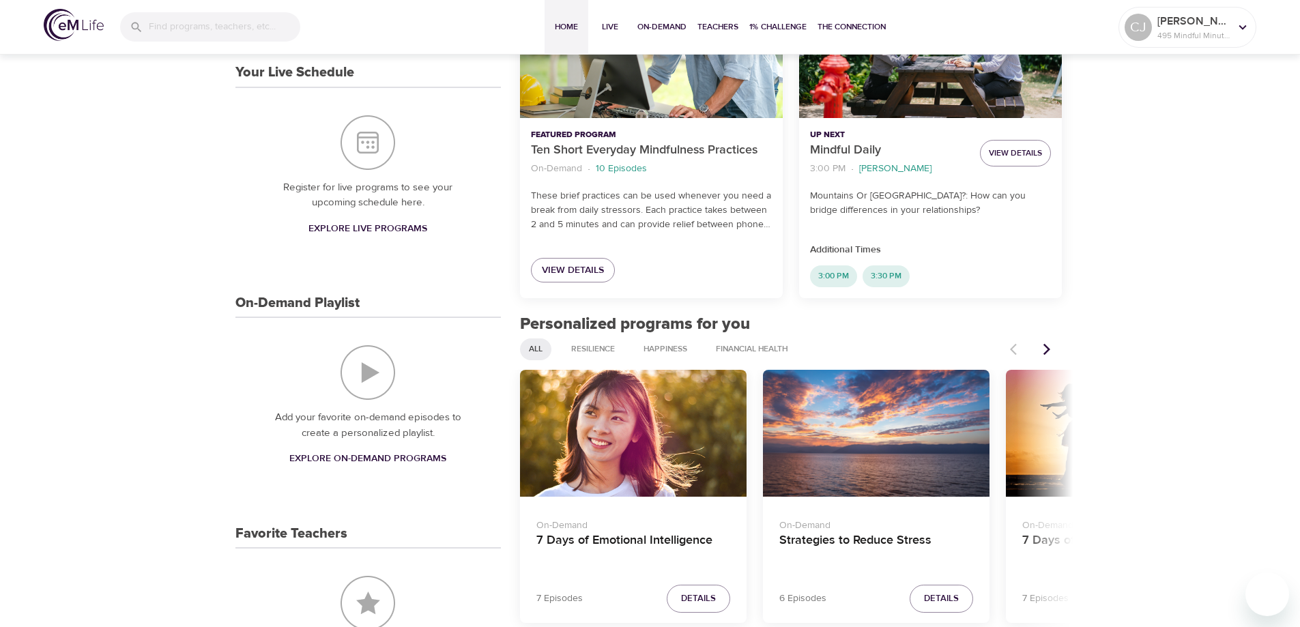
scroll to position [285, 0]
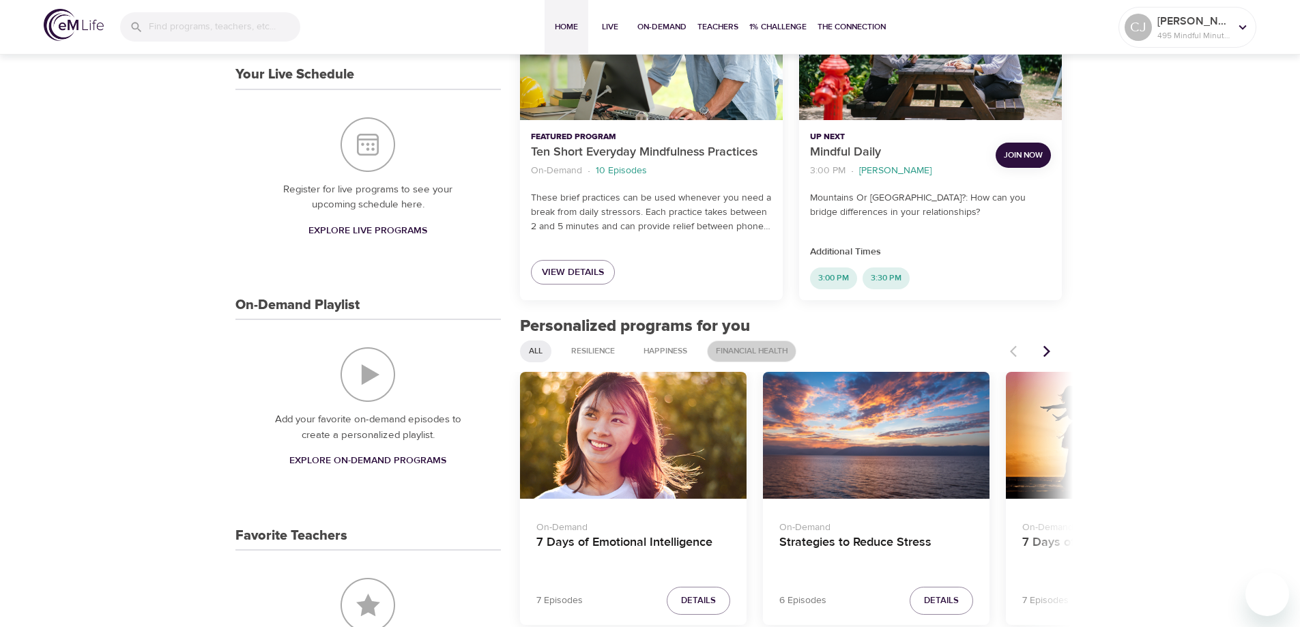
click at [735, 349] on span "Financial Health" at bounding box center [752, 351] width 88 height 12
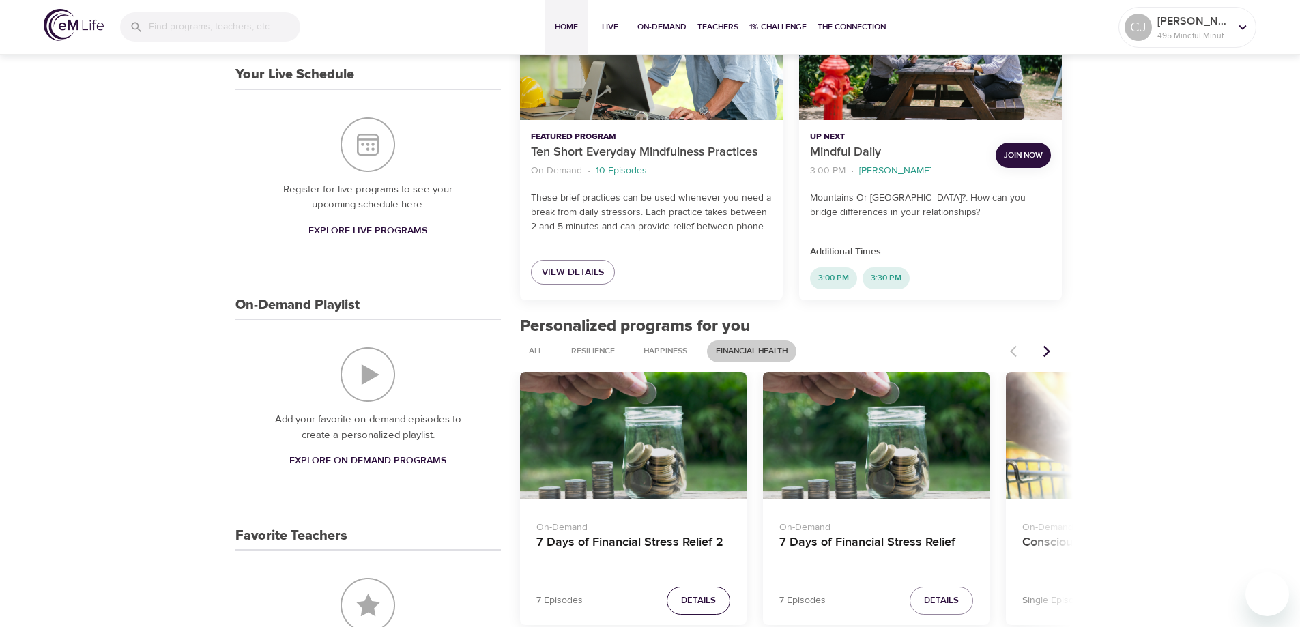
click at [688, 597] on span "Details" at bounding box center [698, 601] width 35 height 16
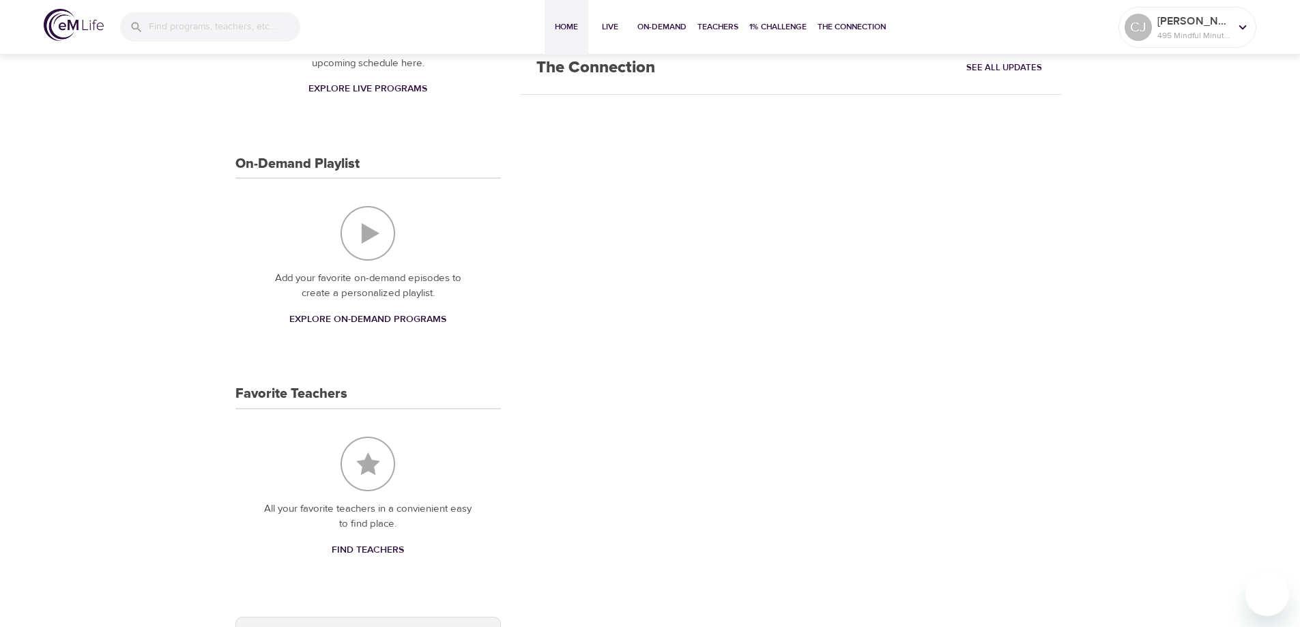
scroll to position [443, 0]
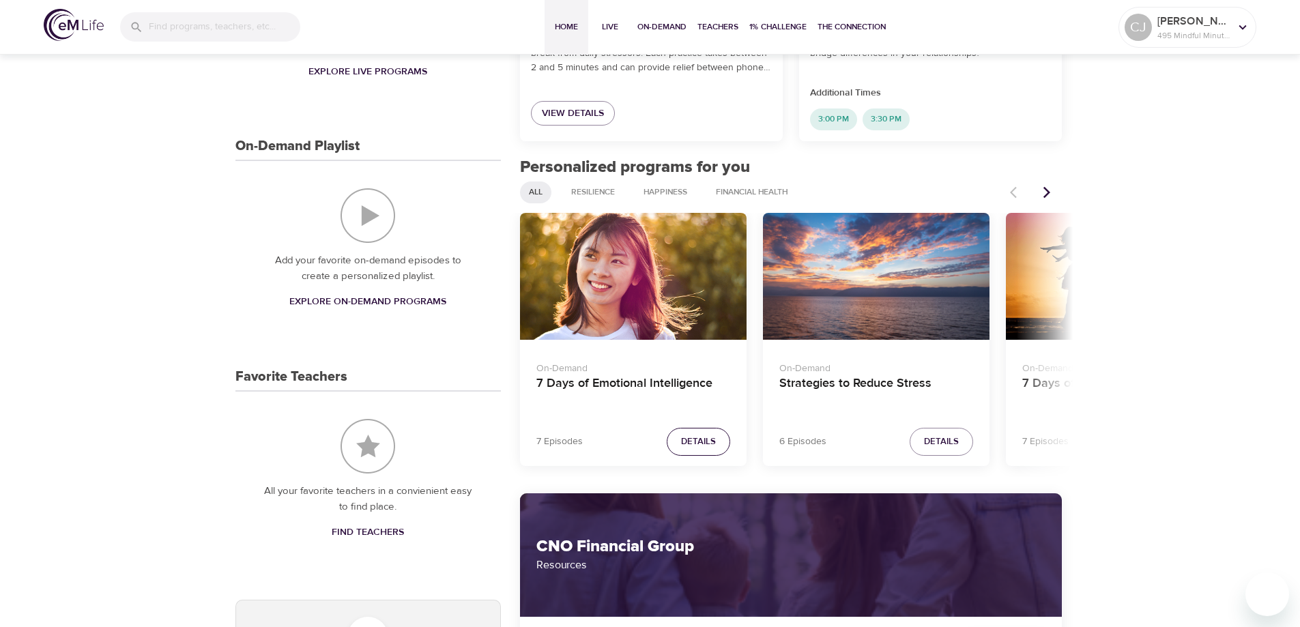
click at [712, 446] on span "Details" at bounding box center [698, 442] width 35 height 16
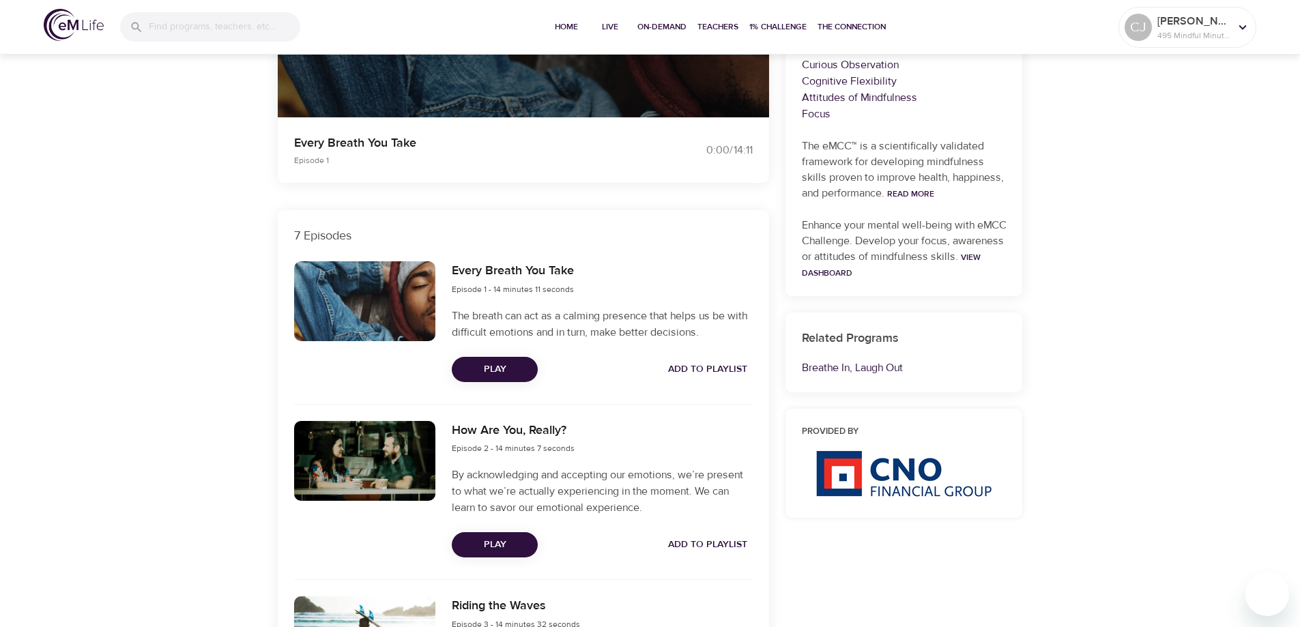
scroll to position [295, 0]
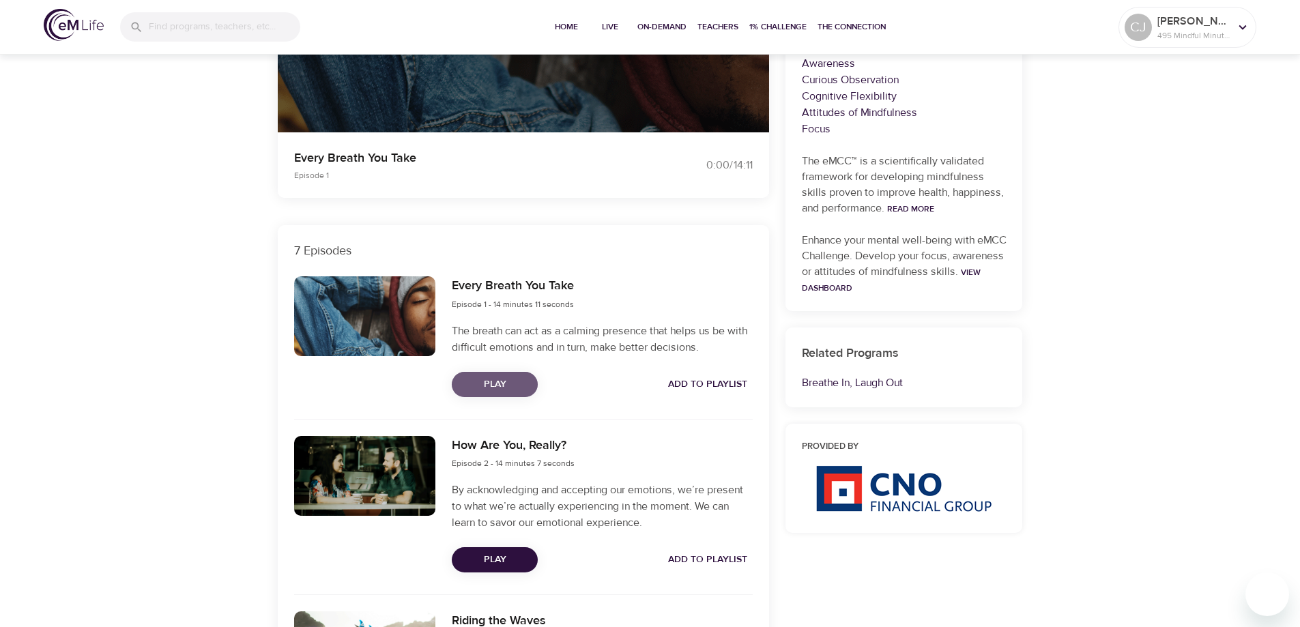
click at [493, 381] on span "Play" at bounding box center [495, 384] width 64 height 17
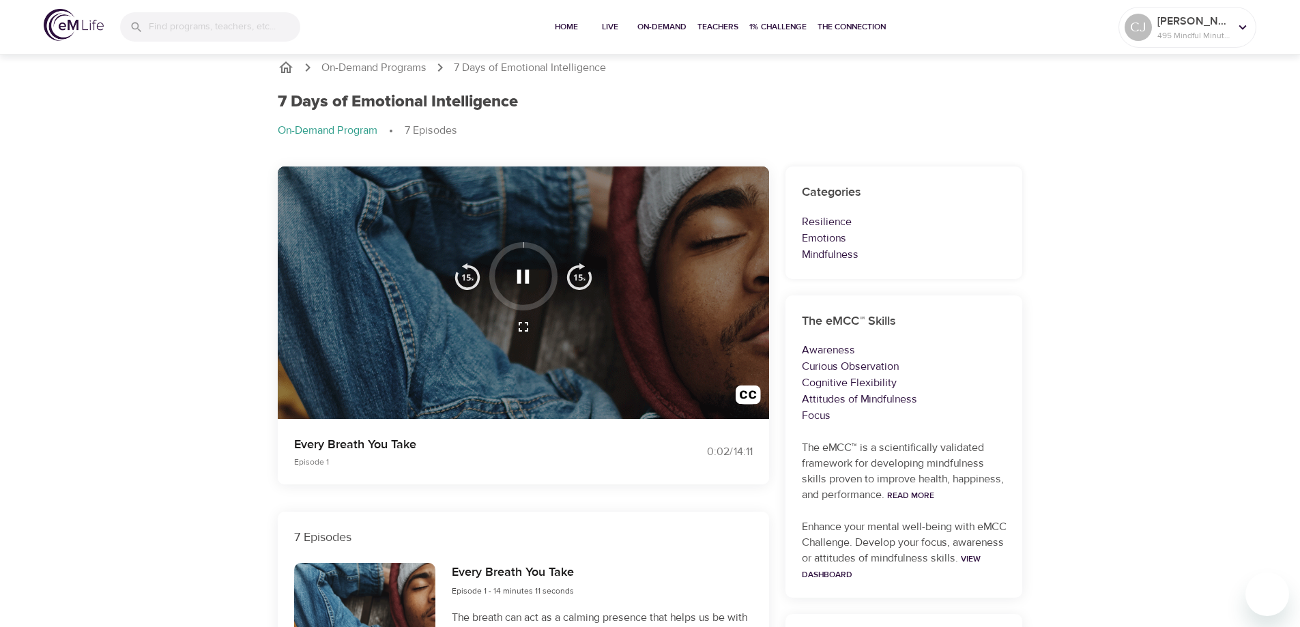
scroll to position [0, 0]
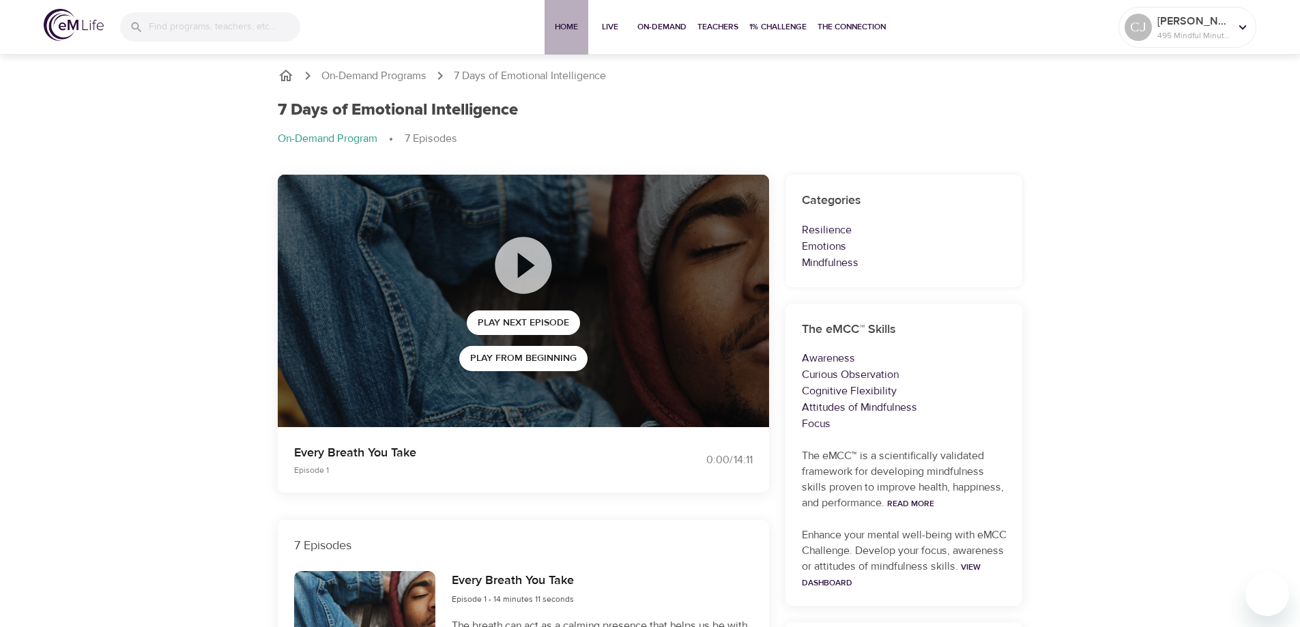
click at [557, 29] on span "Home" at bounding box center [566, 27] width 33 height 14
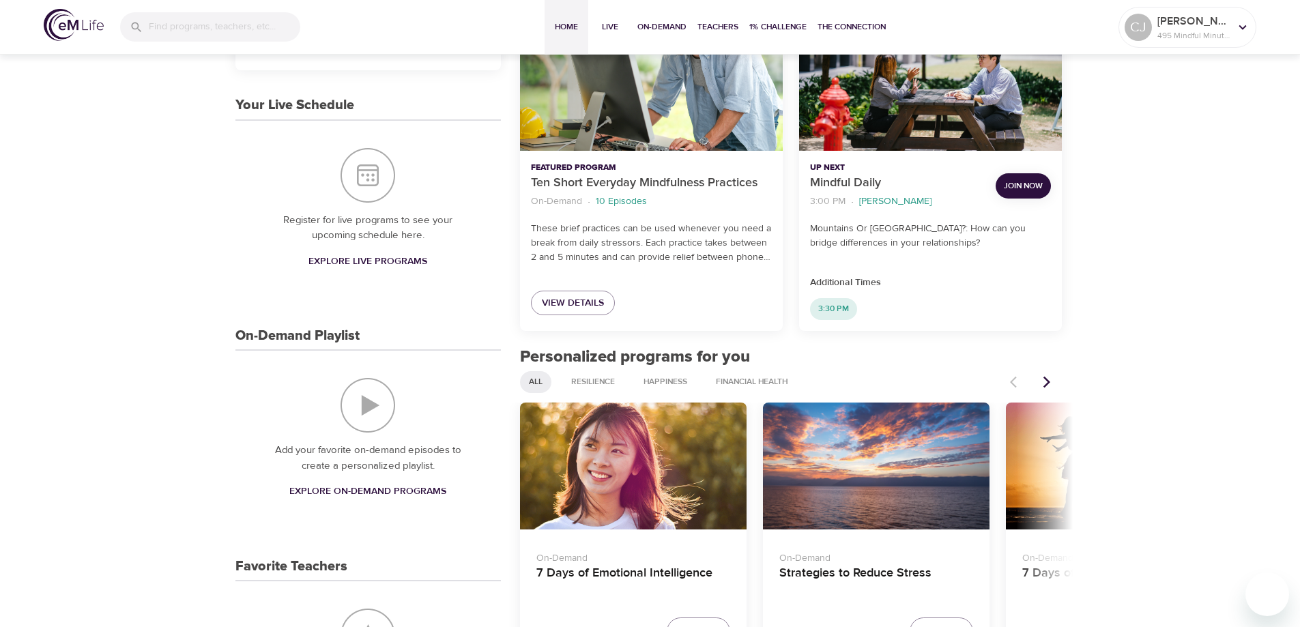
scroll to position [256, 0]
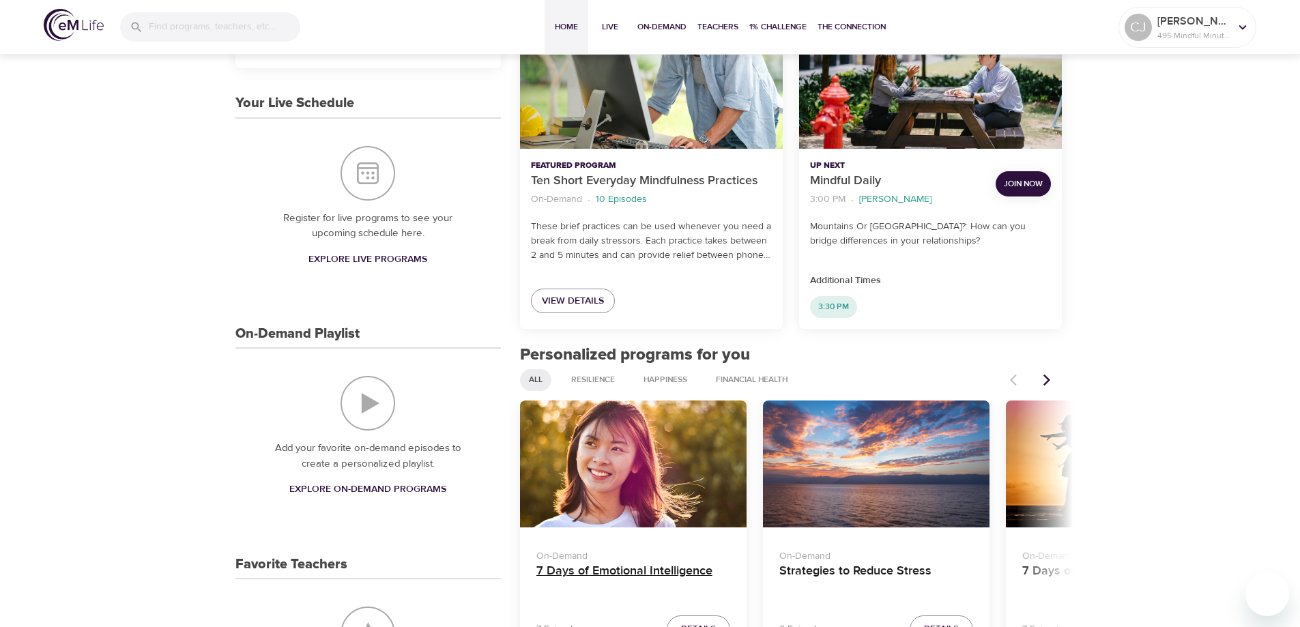
click at [678, 575] on h4 "7 Days of Emotional Intelligence" at bounding box center [633, 580] width 194 height 33
